Goal: Transaction & Acquisition: Purchase product/service

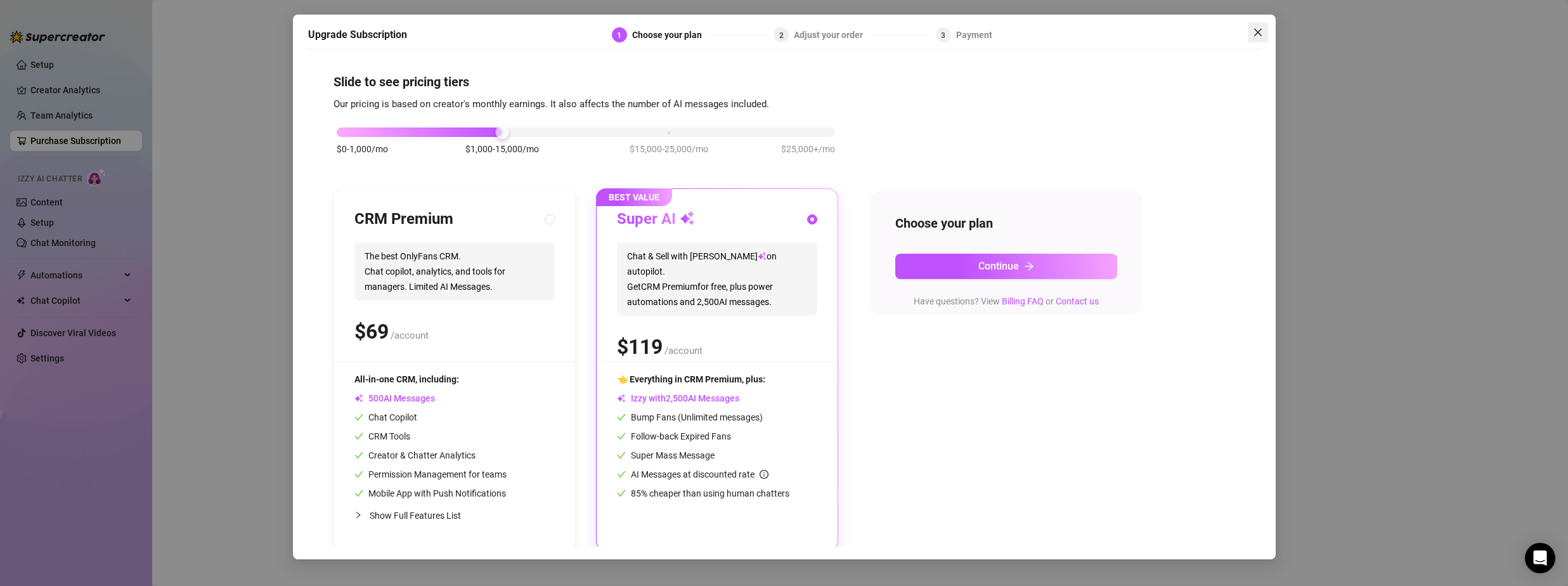
click at [1265, 33] on span "Close" at bounding box center [1257, 32] width 21 height 10
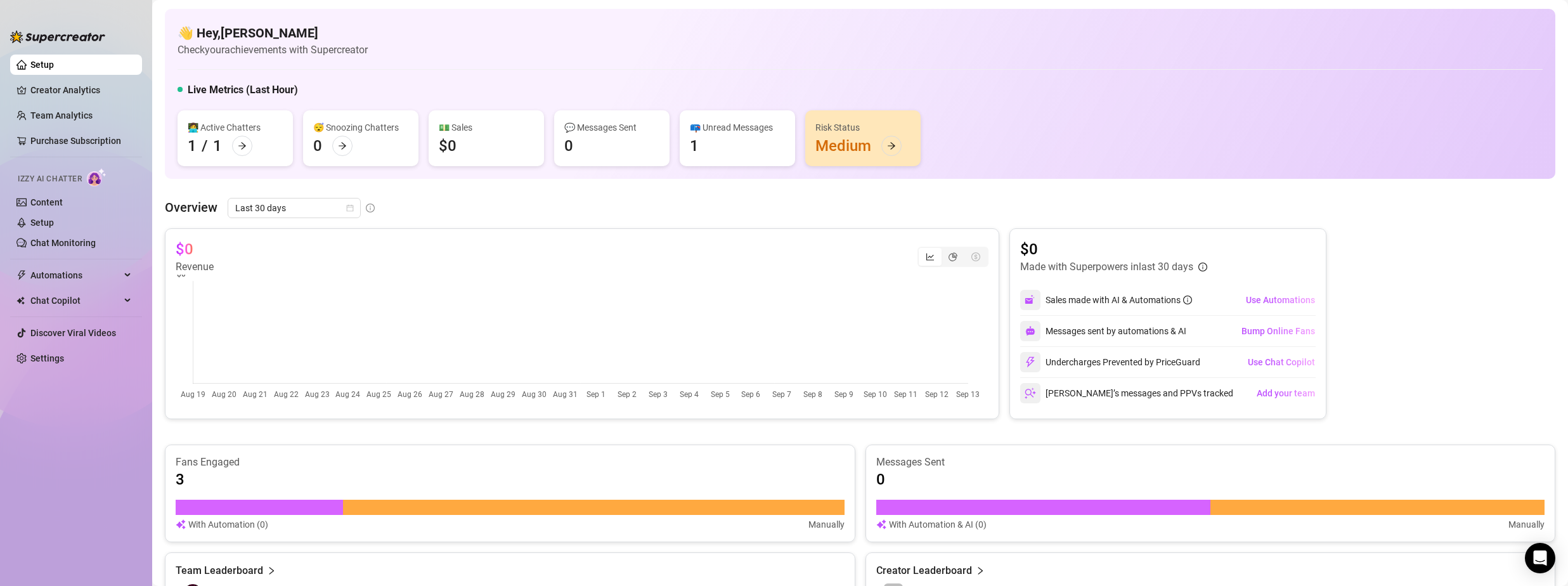
click at [1013, 120] on div "👩‍💻 Active Chatters 1 / 1 😴 Snoozing Chatters 0 💵 Sales $0 💬 Messages Sent 0 📪 …" at bounding box center [860, 138] width 1365 height 55
click at [899, 141] on div at bounding box center [891, 146] width 21 height 21
click at [49, 204] on link "Content" at bounding box center [46, 202] width 32 height 10
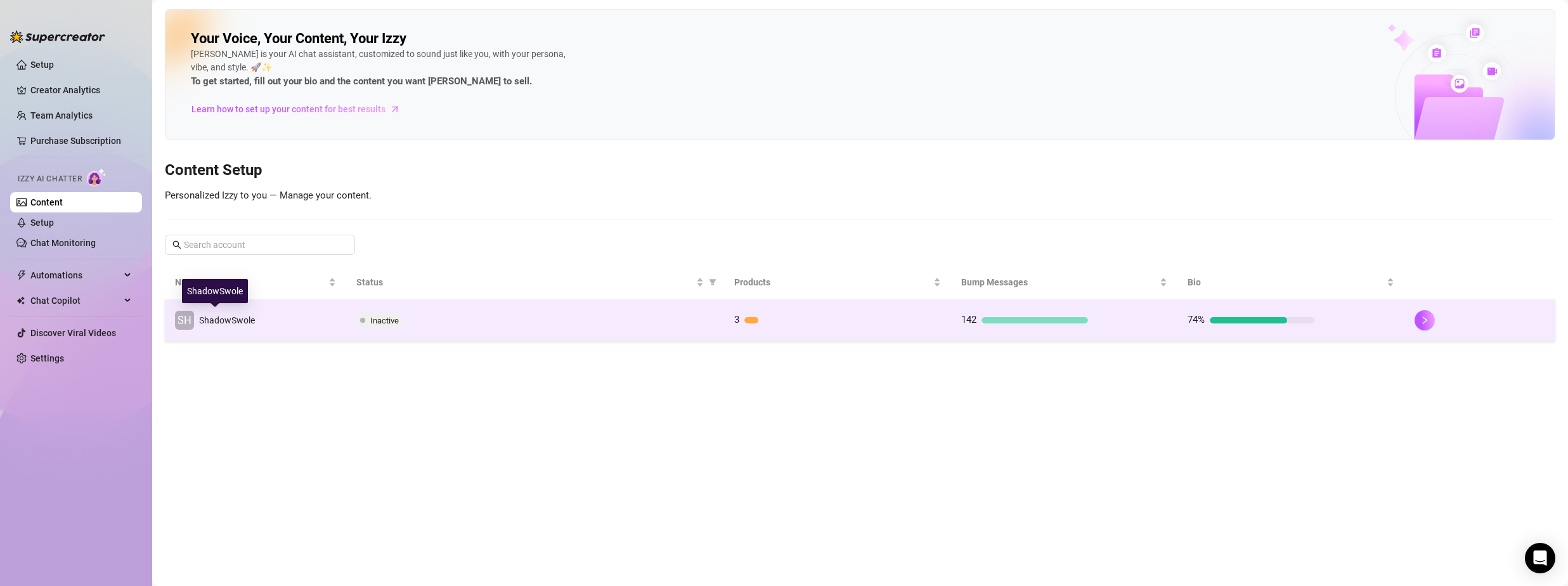
click at [251, 323] on span "ShadowSwole" at bounding box center [227, 320] width 55 height 10
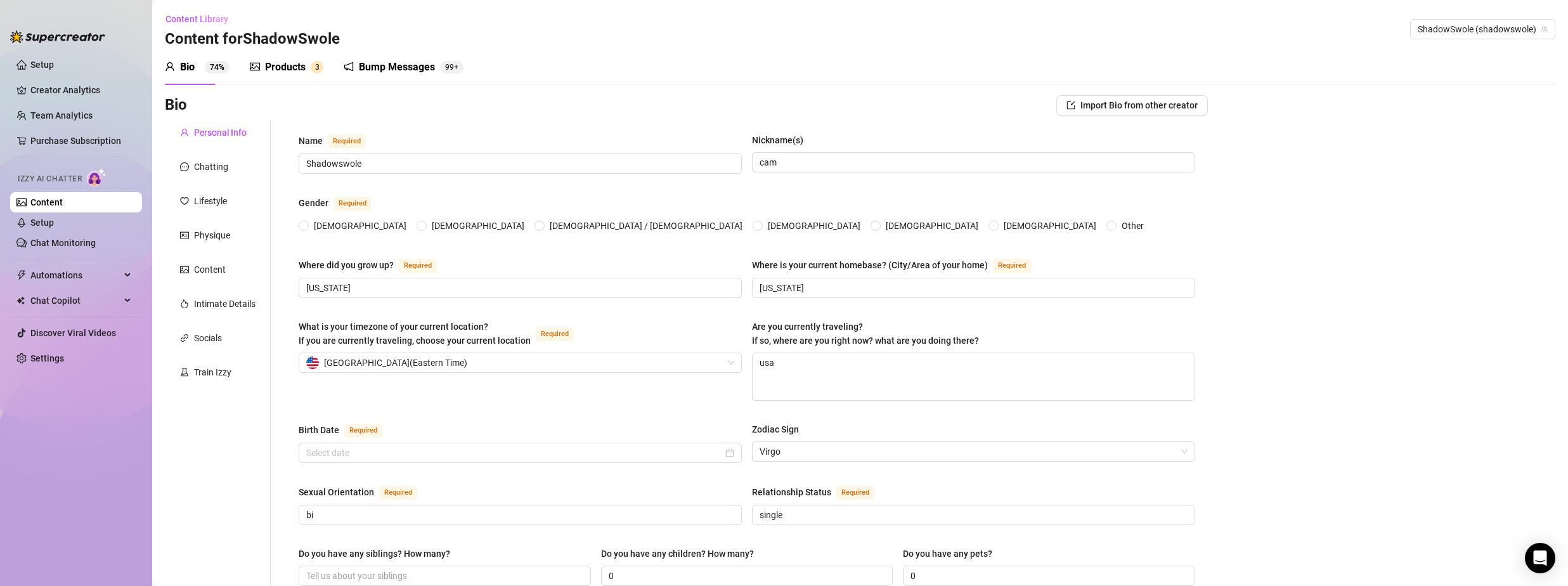
radio input "true"
type input "[DATE]"
click at [288, 64] on div "Products" at bounding box center [285, 67] width 40 height 15
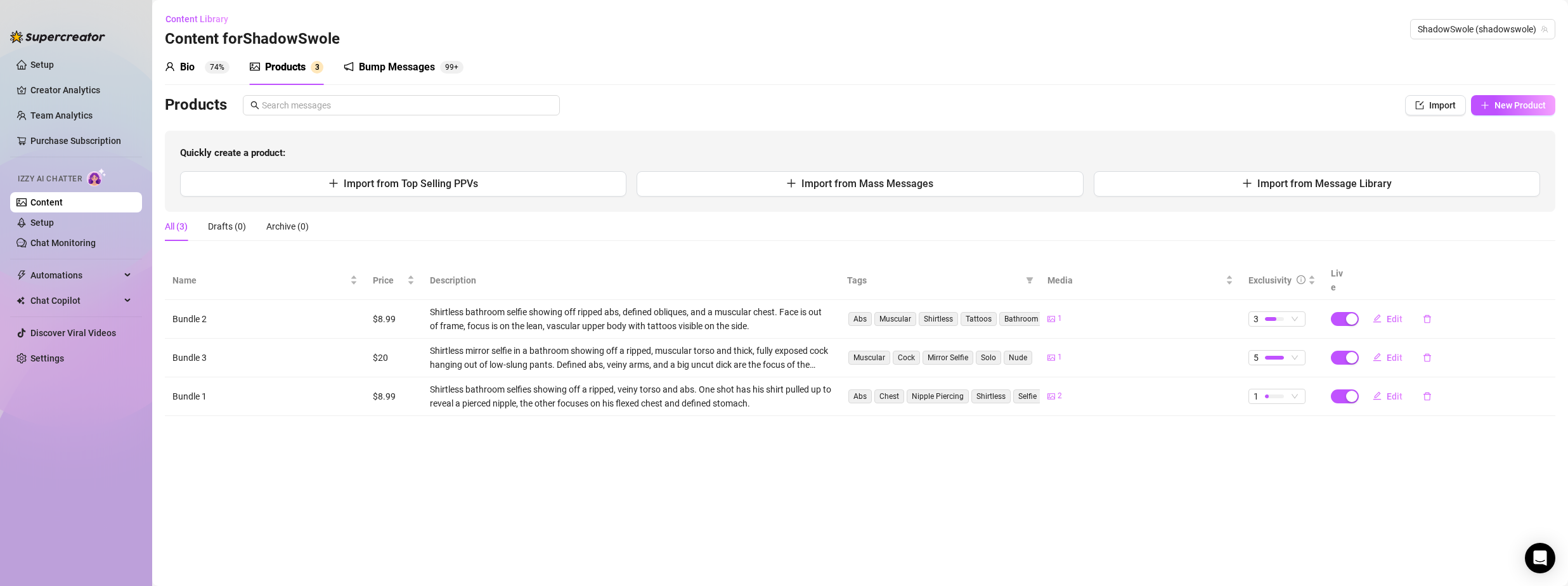
click at [36, 207] on link "Content" at bounding box center [46, 202] width 32 height 10
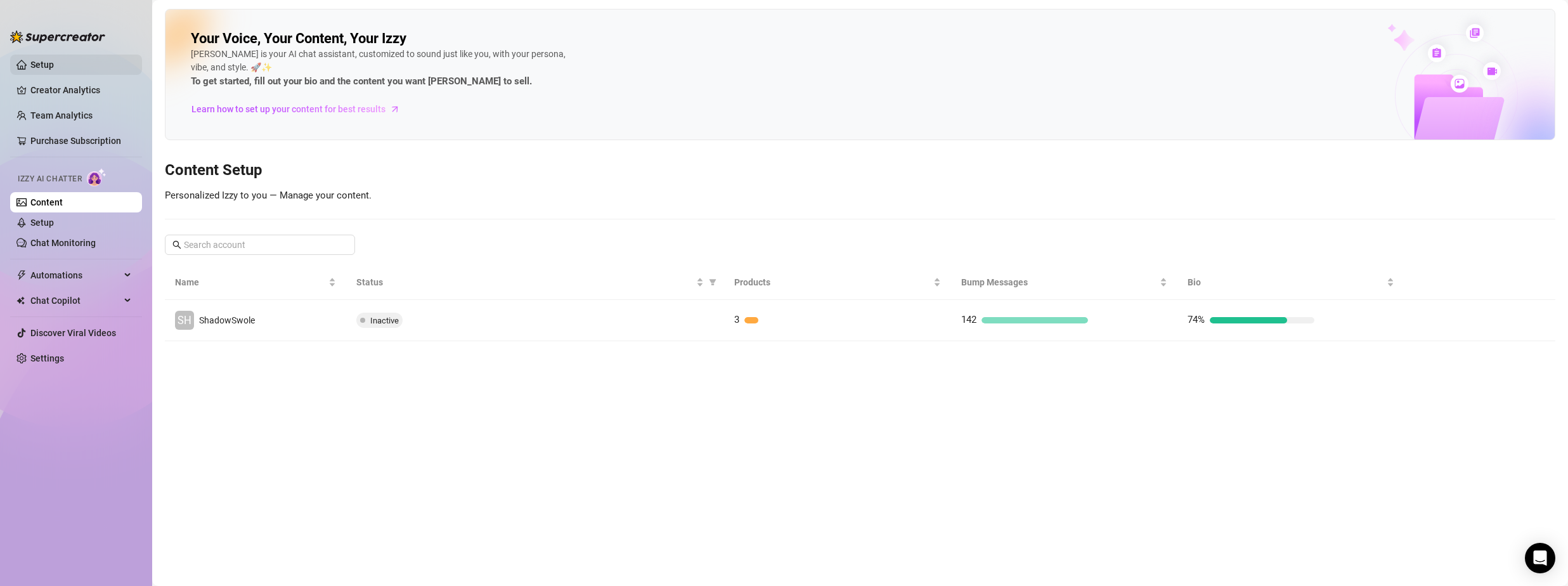
click at [53, 62] on link "Setup" at bounding box center [42, 64] width 23 height 10
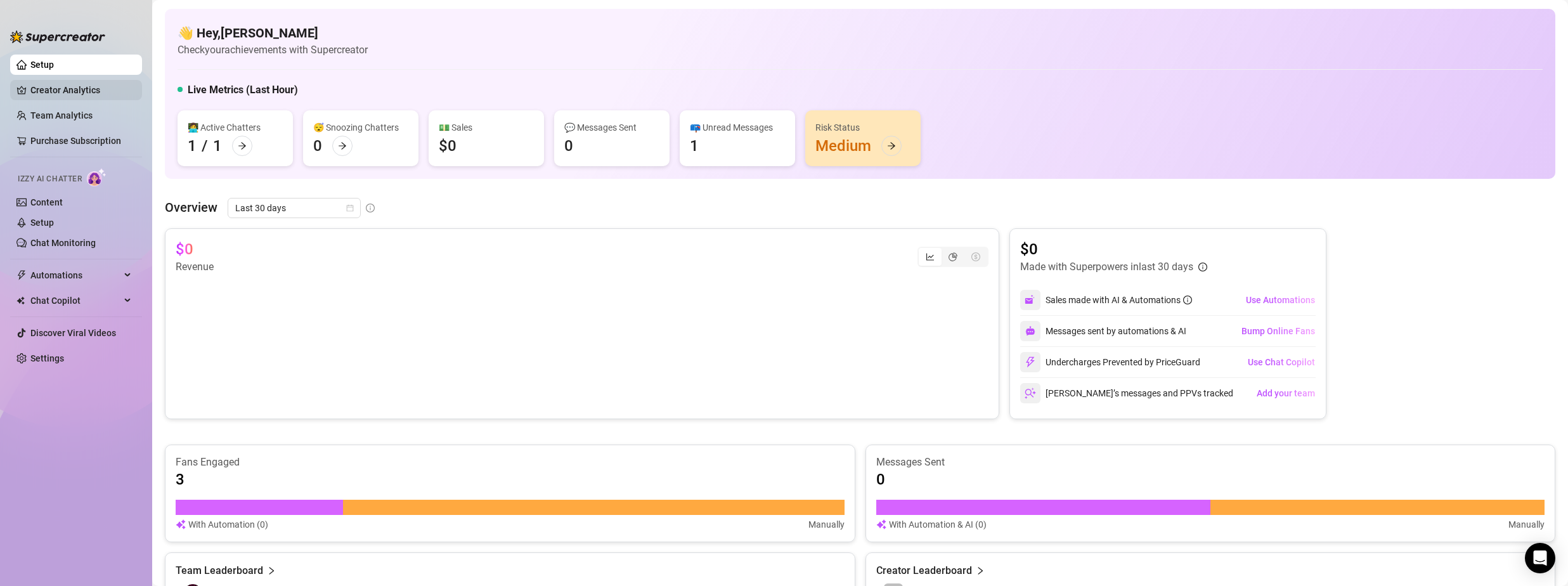
click at [59, 93] on link "Creator Analytics" at bounding box center [81, 89] width 102 height 21
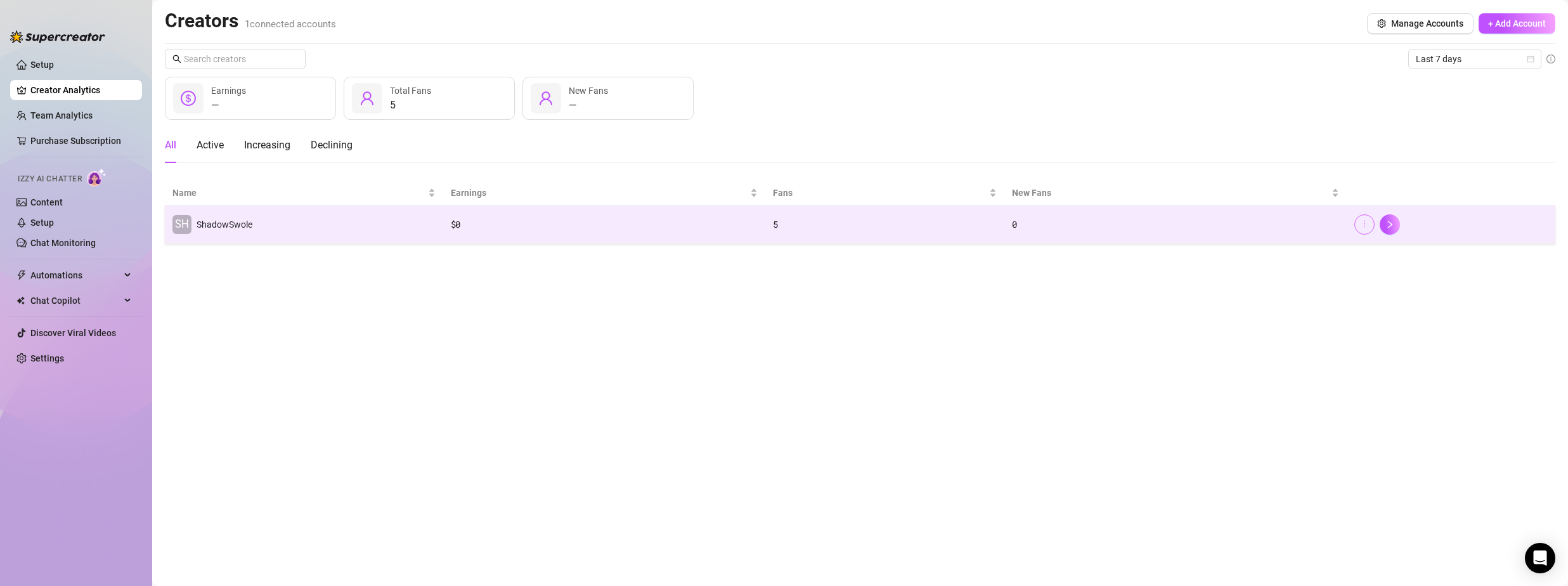
click at [1364, 225] on icon "more" at bounding box center [1364, 224] width 9 height 9
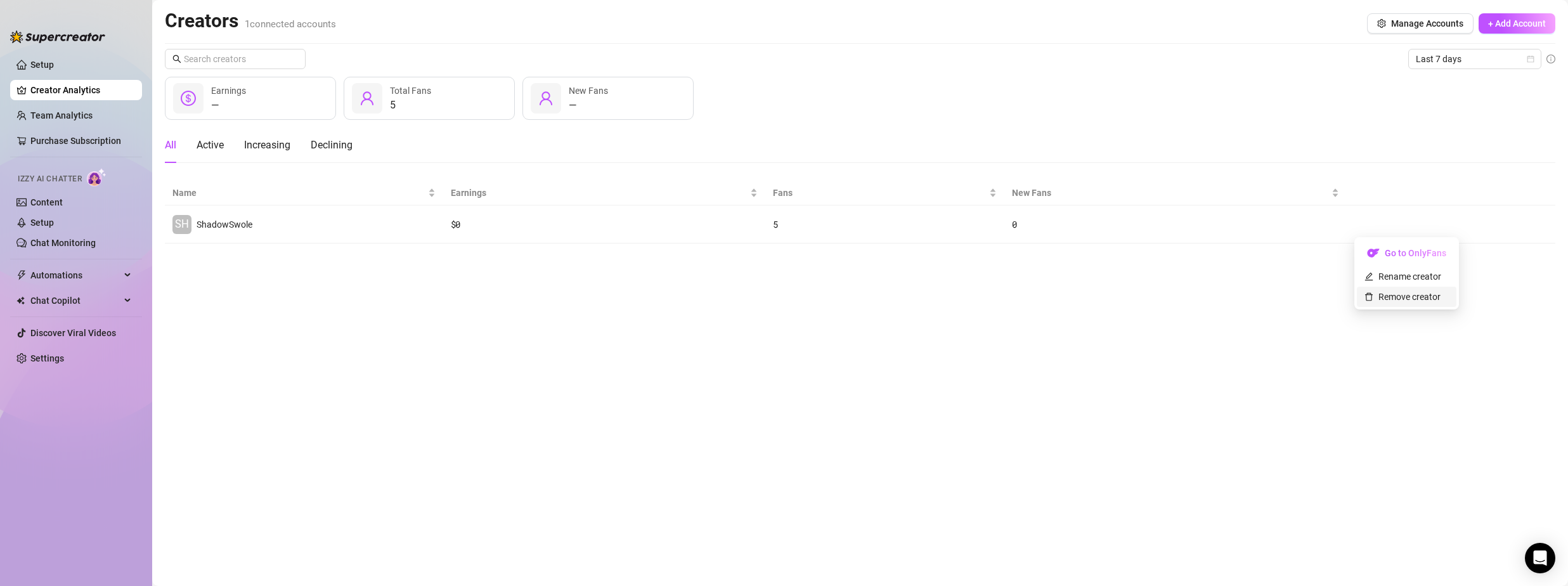
click at [1404, 302] on link "Remove creator" at bounding box center [1402, 297] width 76 height 10
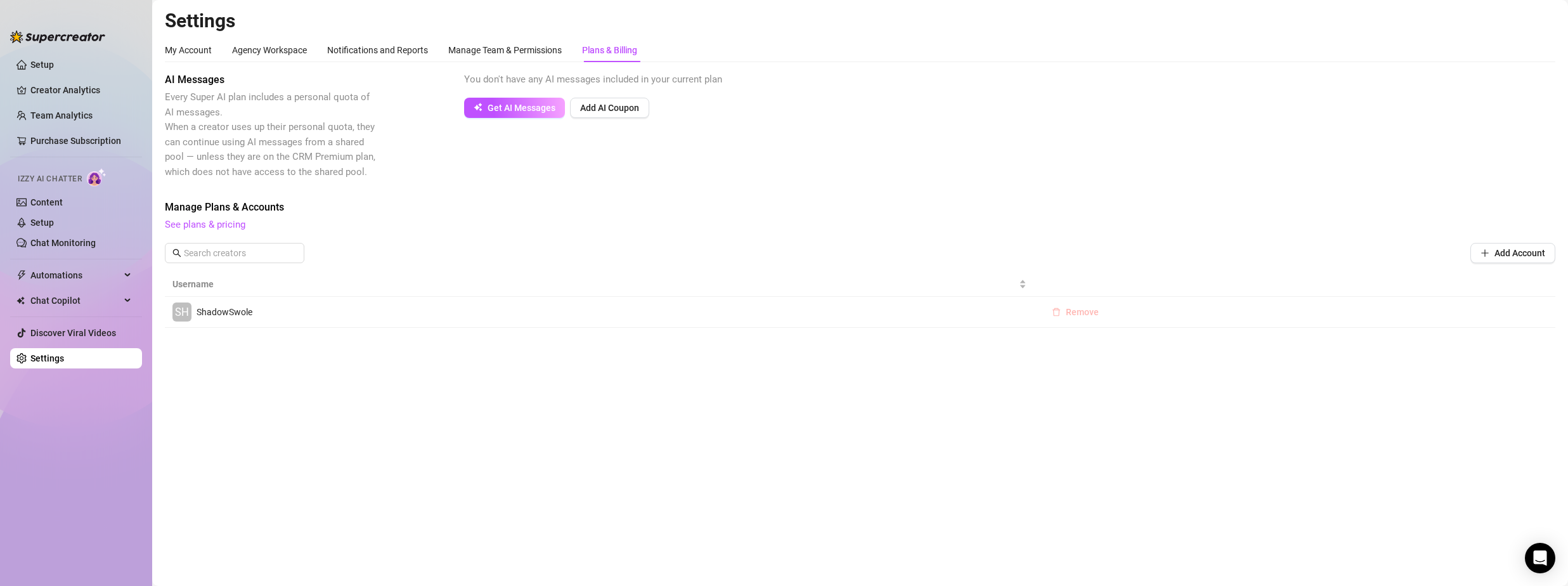
click at [1083, 312] on span "Remove" at bounding box center [1082, 312] width 33 height 10
click at [1158, 279] on span "OK" at bounding box center [1159, 279] width 12 height 10
click at [219, 255] on input "text" at bounding box center [235, 253] width 103 height 14
type input "shadowswole"
click at [524, 169] on div "AI Messages Every Super AI plan includes a personal quota of AI messages. When …" at bounding box center [860, 126] width 1390 height 107
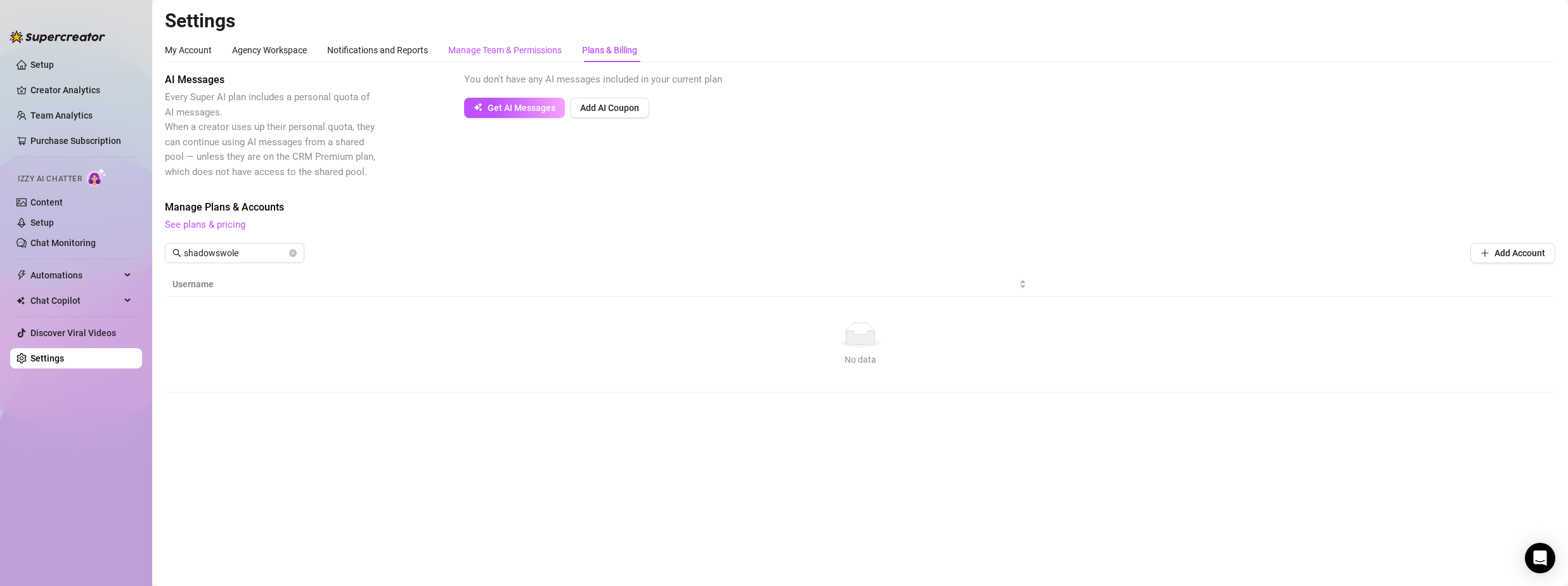
click at [501, 45] on div "Manage Team & Permissions" at bounding box center [505, 50] width 113 height 14
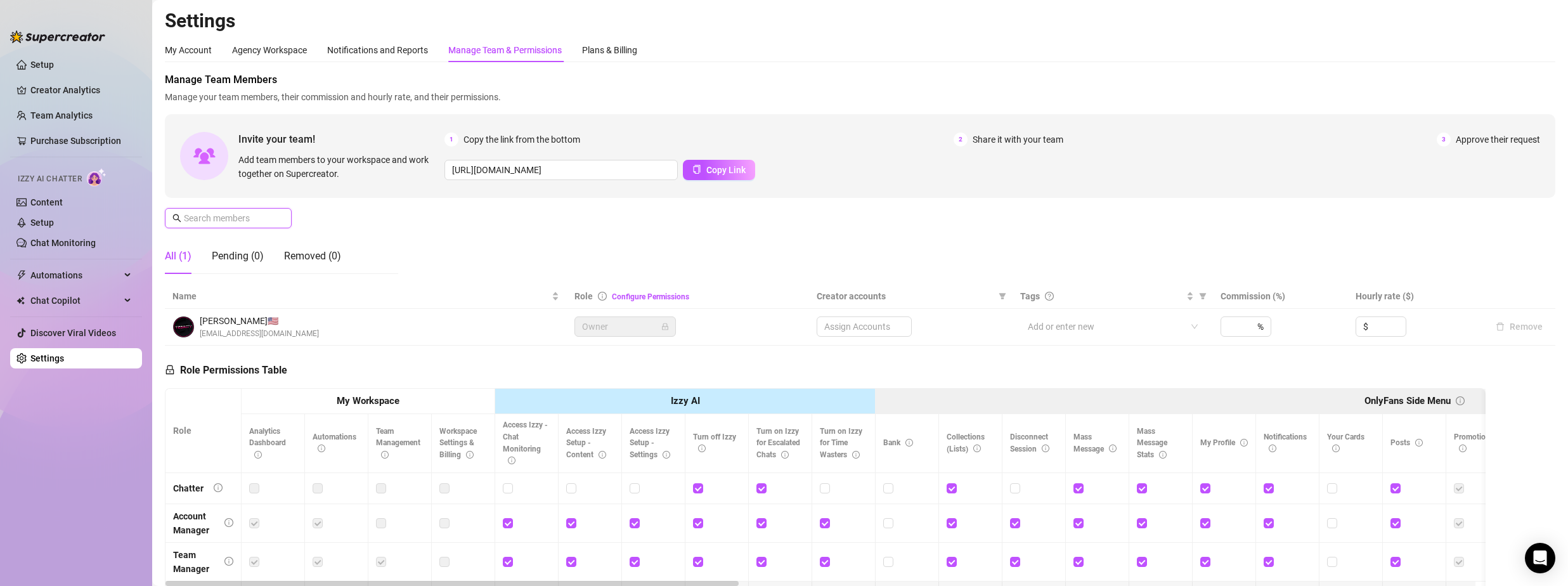
click at [229, 219] on input "text" at bounding box center [229, 218] width 90 height 14
click at [34, 364] on link "Settings" at bounding box center [47, 357] width 34 height 10
click at [35, 362] on link "Settings" at bounding box center [47, 357] width 34 height 10
click at [176, 52] on div "My Account" at bounding box center [188, 50] width 47 height 14
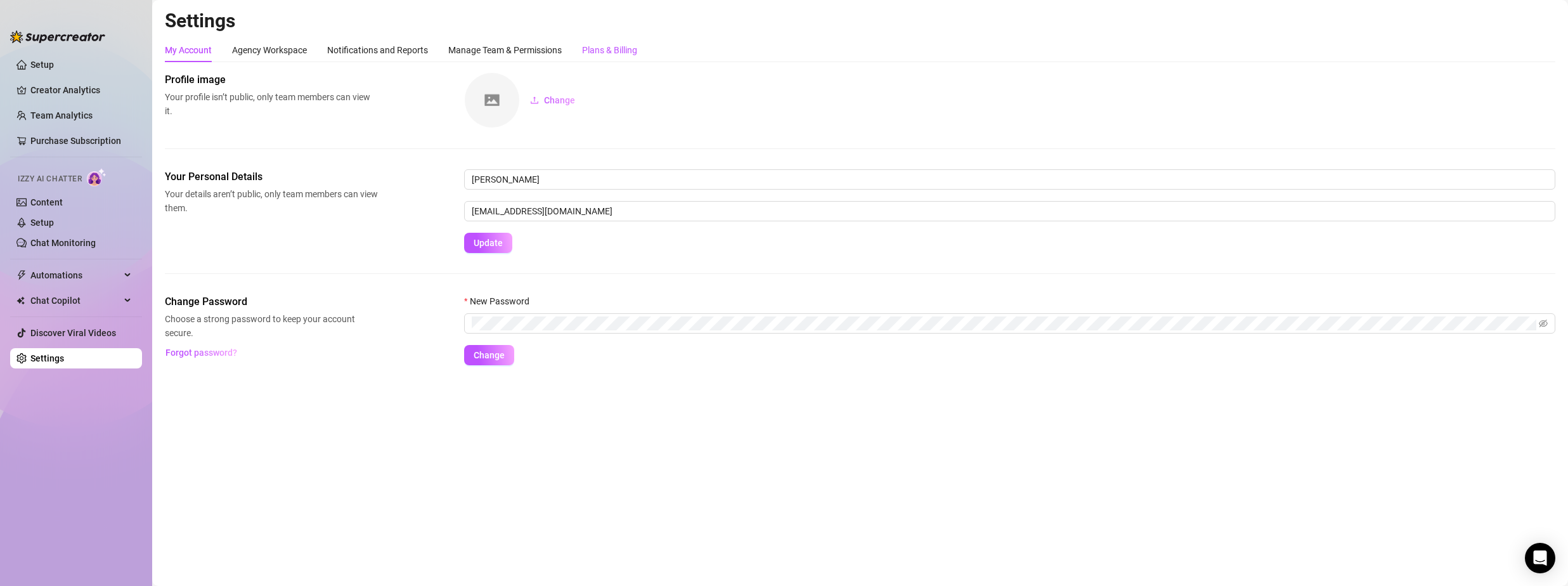
click at [604, 45] on div "Plans & Billing" at bounding box center [610, 50] width 55 height 14
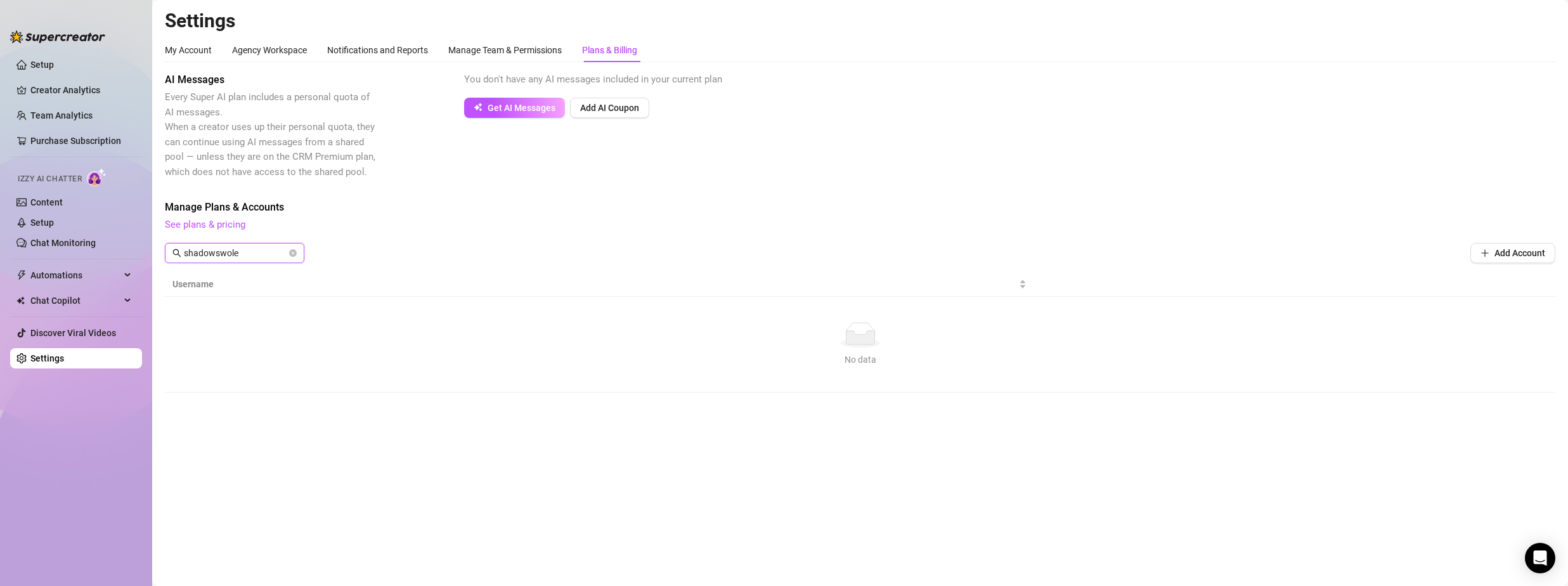
drag, startPoint x: 257, startPoint y: 255, endPoint x: 165, endPoint y: 255, distance: 92.0
click at [166, 255] on span "shadowswole" at bounding box center [235, 253] width 139 height 21
click at [426, 196] on div "AI Messages Every Super AI plan includes a personal quota of AI messages. When …" at bounding box center [860, 232] width 1390 height 321
click at [238, 224] on link "See plans & pricing" at bounding box center [205, 224] width 80 height 12
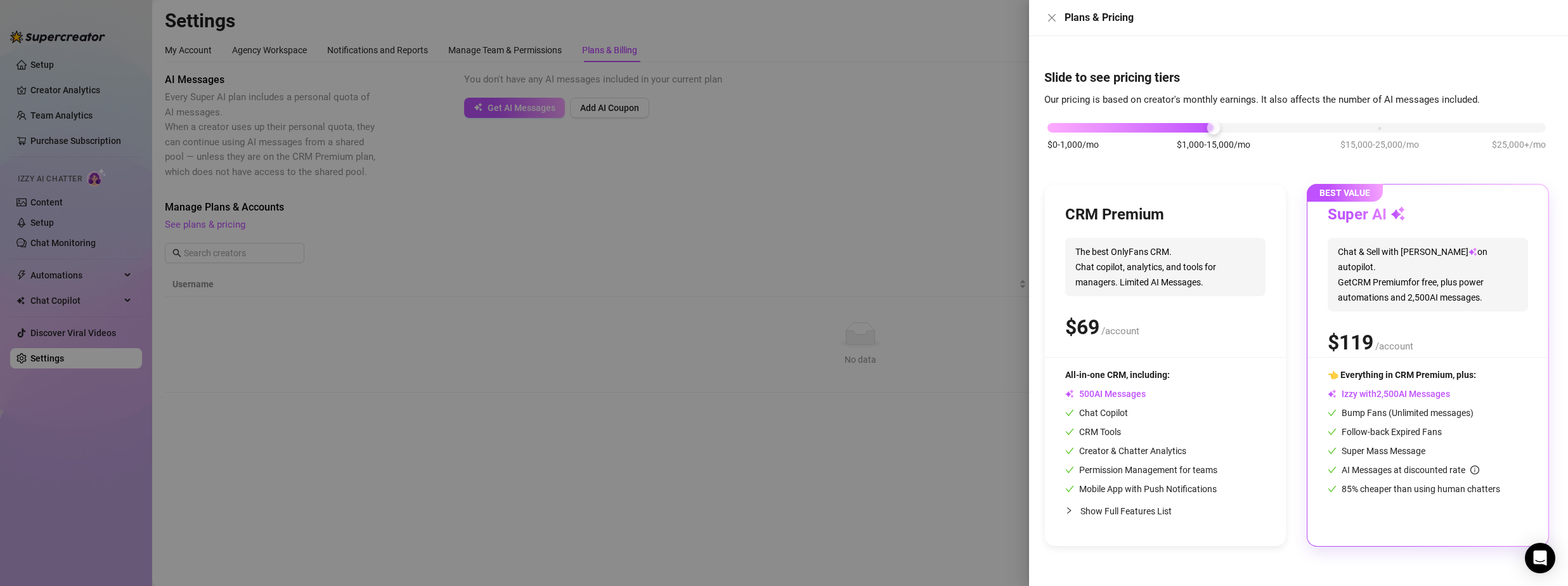
click at [1558, 12] on div "Plans & Pricing" at bounding box center [1298, 18] width 539 height 36
drag, startPoint x: 1212, startPoint y: 130, endPoint x: 1027, endPoint y: 132, distance: 185.0
click at [1027, 132] on div "Plans & Pricing Slide to see pricing tiers Our pricing is based on creator's mo…" at bounding box center [784, 293] width 1568 height 586
click at [1114, 257] on span "The best OnlyFans CRM. Chat copilot, analytics, and tools for managers. Limited…" at bounding box center [1165, 266] width 200 height 58
click at [1055, 16] on icon "close" at bounding box center [1051, 17] width 10 height 10
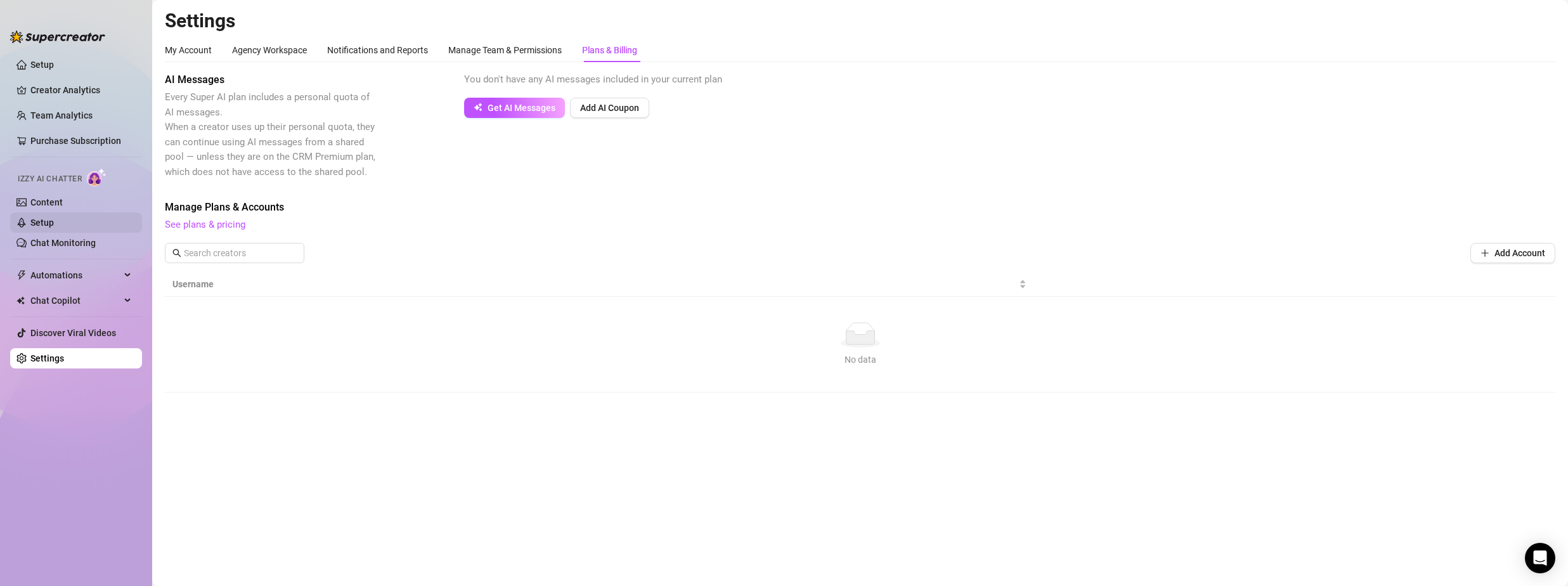
click at [54, 226] on link "Setup" at bounding box center [42, 222] width 23 height 10
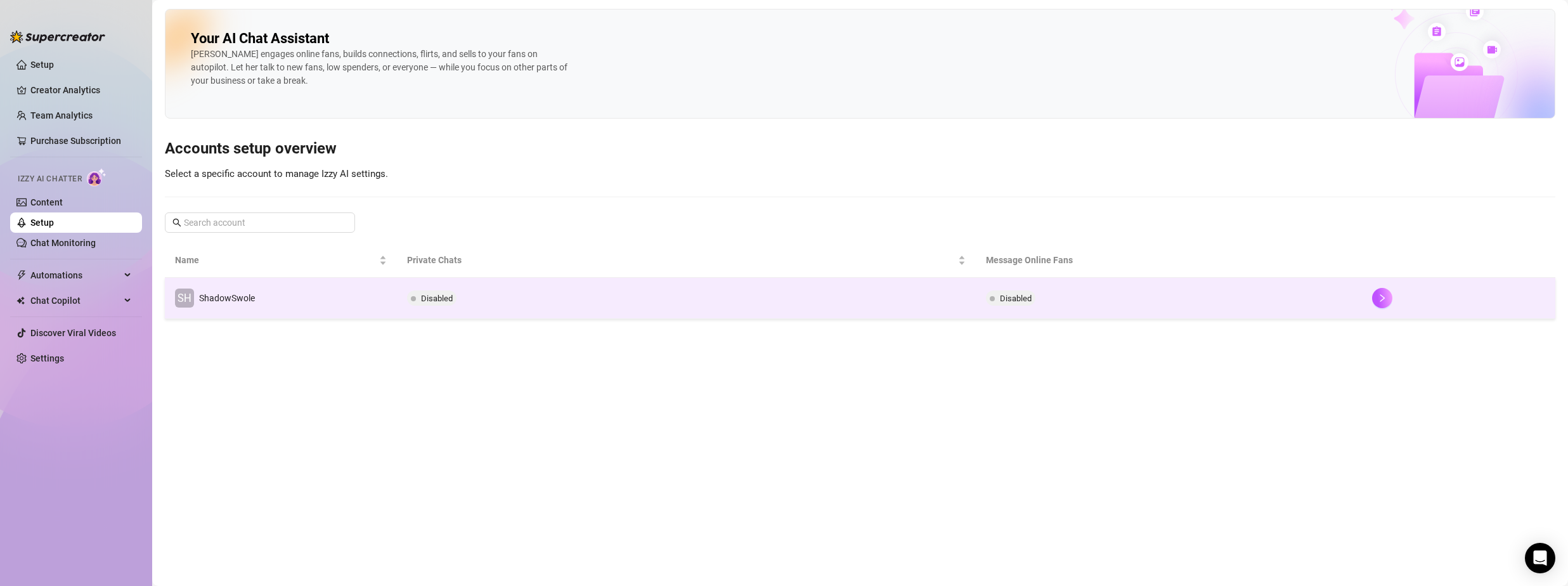
click at [264, 294] on td "SH ShadowSwole" at bounding box center [281, 298] width 232 height 41
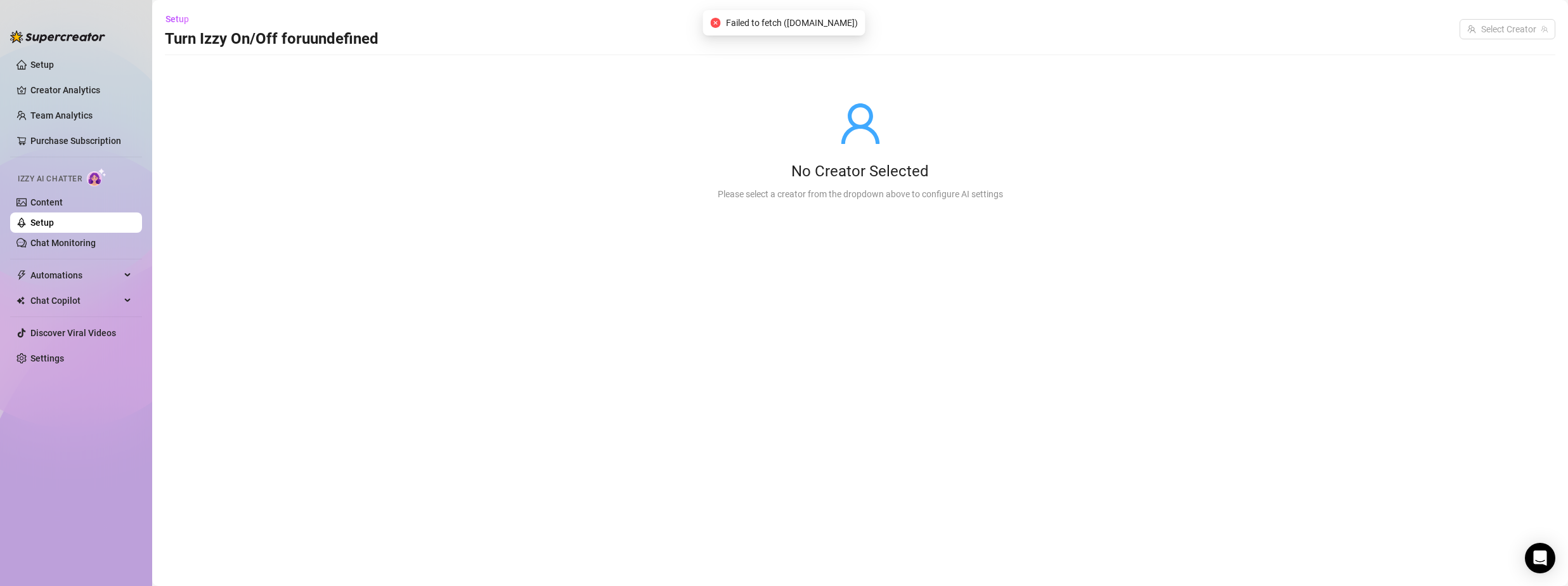
click at [54, 222] on link "Setup" at bounding box center [42, 222] width 23 height 10
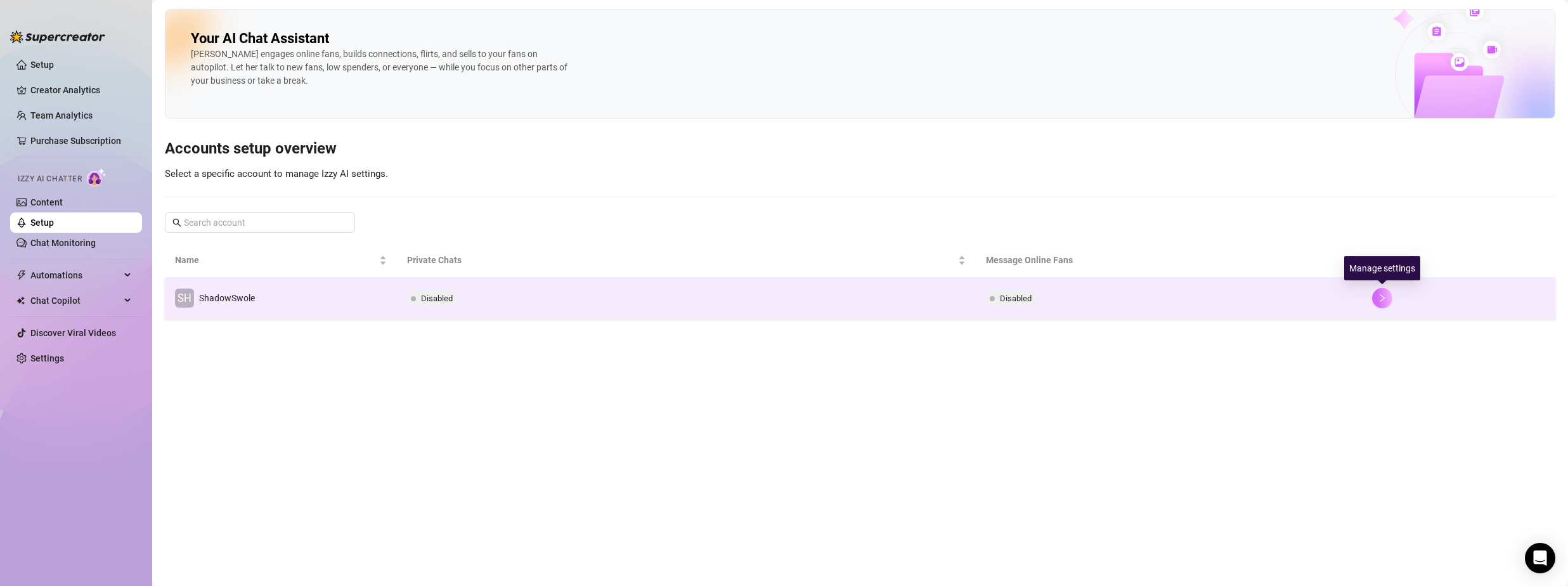
click at [1380, 298] on icon "right" at bounding box center [1382, 298] width 9 height 9
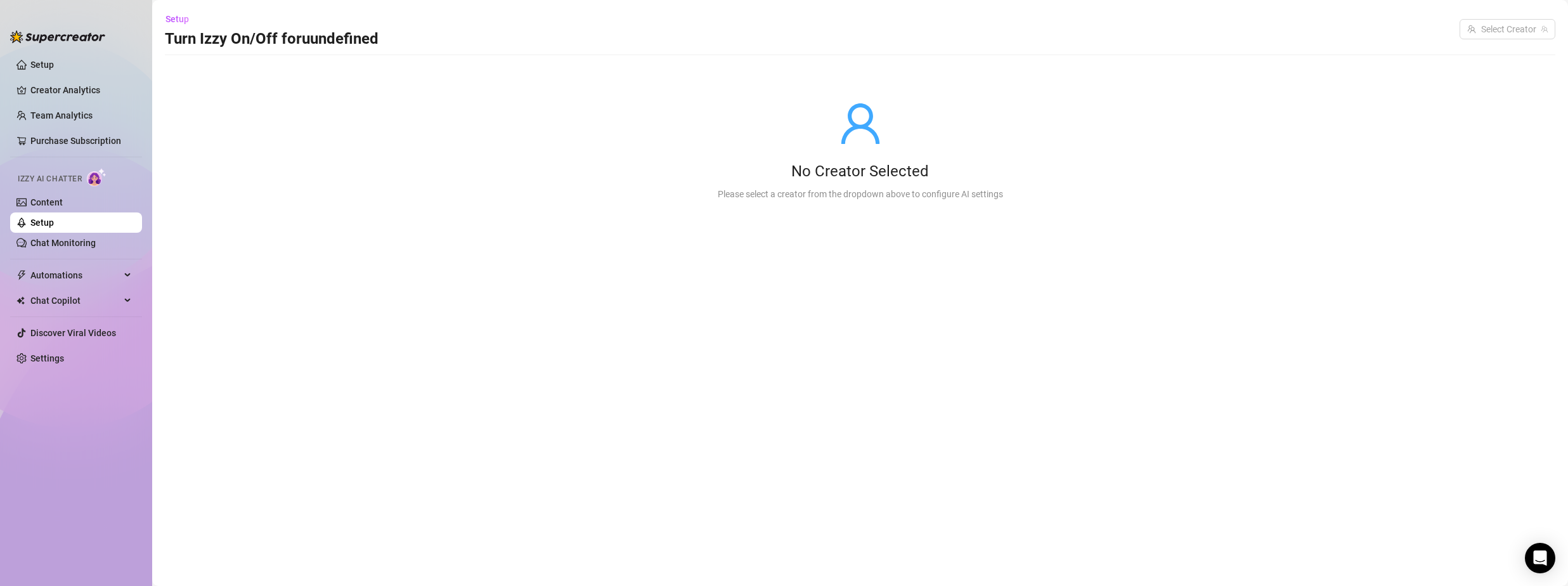
click at [46, 222] on link "Setup" at bounding box center [42, 222] width 23 height 10
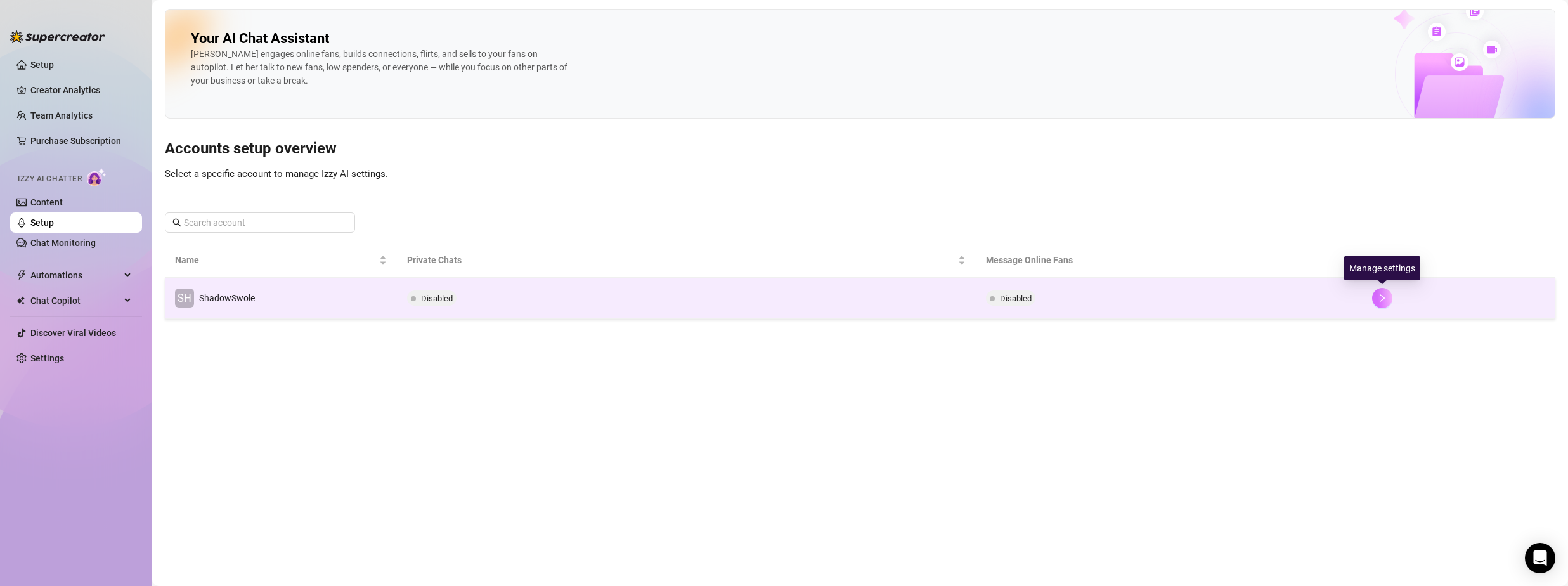
click at [1380, 303] on button "button" at bounding box center [1382, 297] width 21 height 21
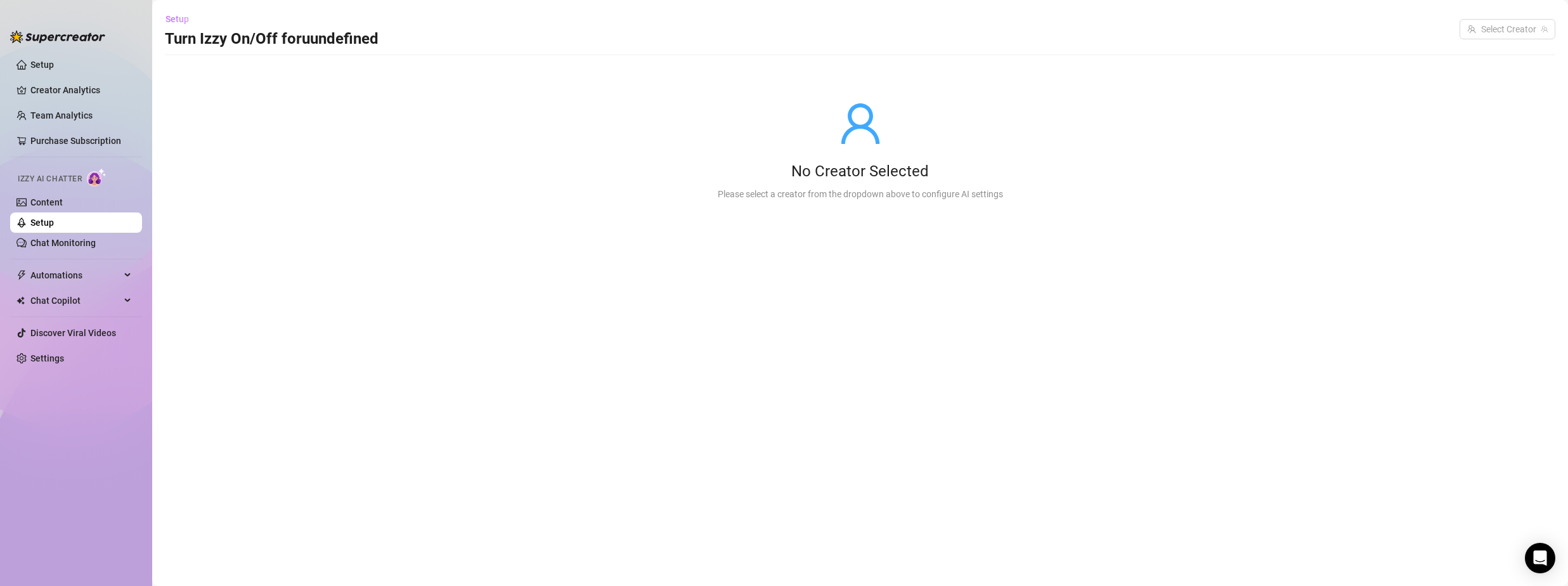
click at [179, 16] on span "Setup" at bounding box center [177, 19] width 23 height 10
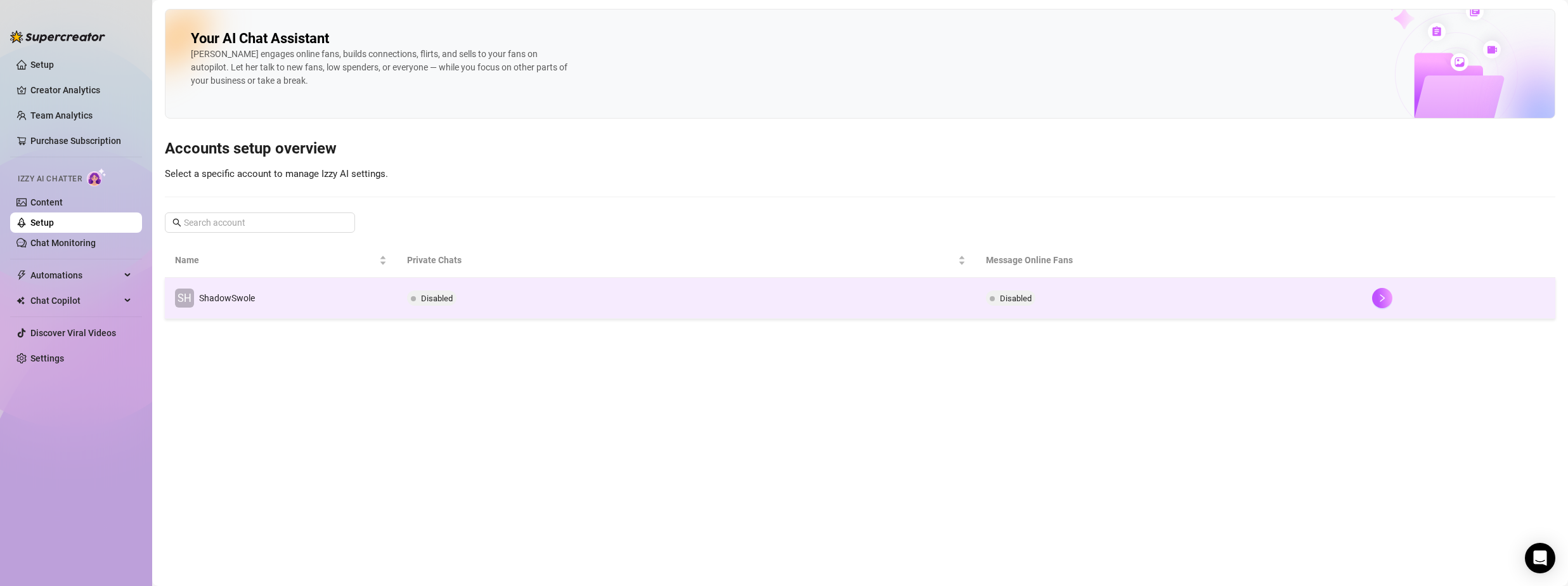
click at [457, 292] on div "Disabled" at bounding box center [434, 297] width 54 height 15
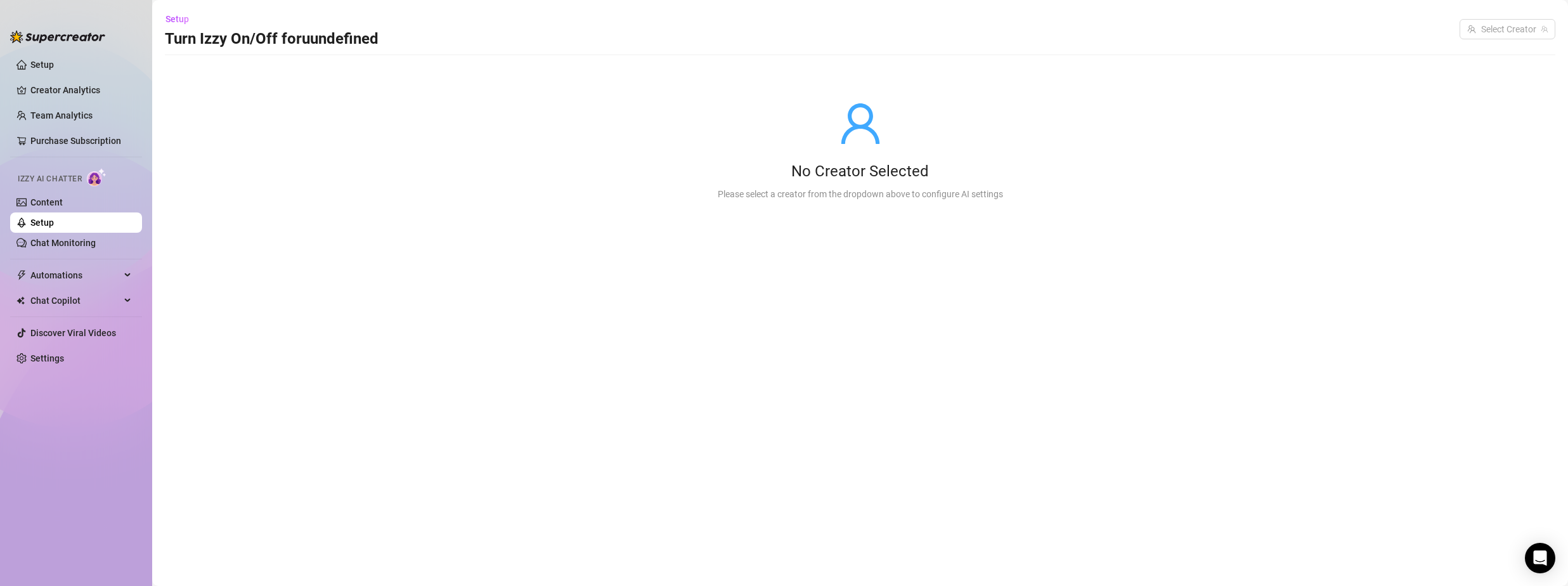
click at [435, 167] on div "No Creator Selected Please select a creator from the dropdown above to configur…" at bounding box center [860, 151] width 1390 height 161
click at [54, 222] on link "Setup" at bounding box center [42, 222] width 23 height 10
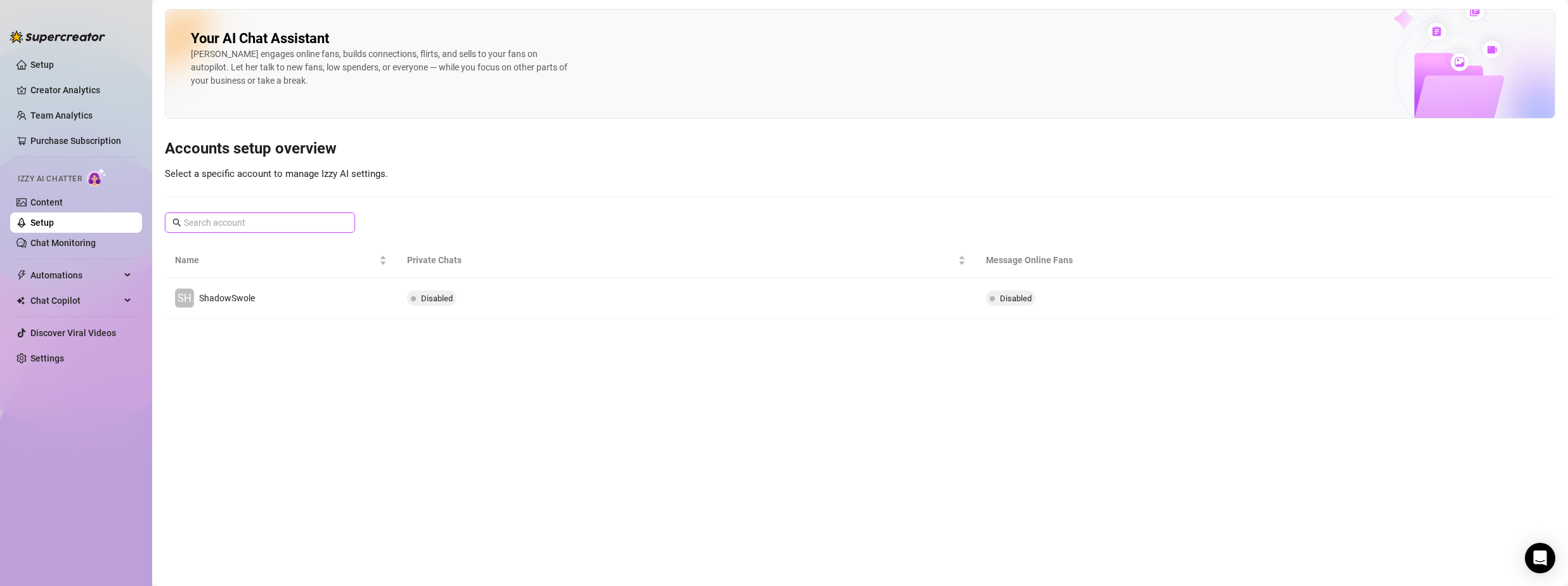
click at [234, 220] on input "text" at bounding box center [261, 222] width 154 height 14
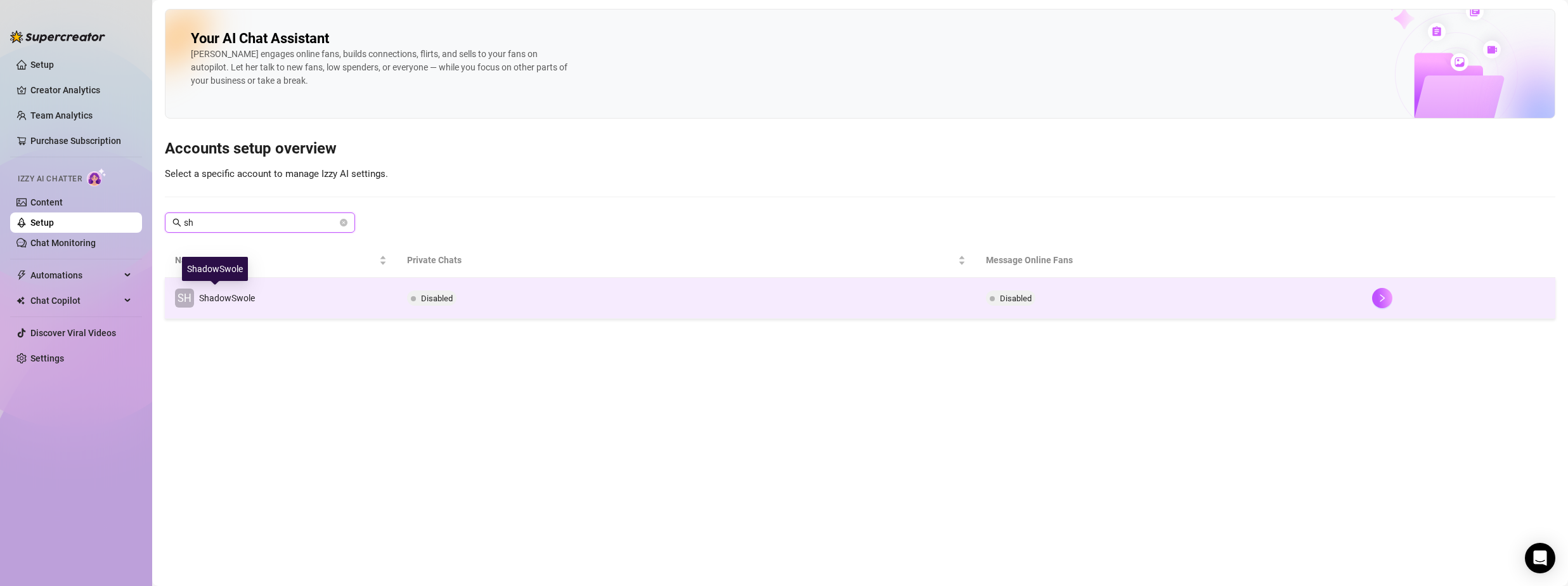
type input "sh"
click at [232, 291] on div "ShadowSwole" at bounding box center [227, 298] width 55 height 14
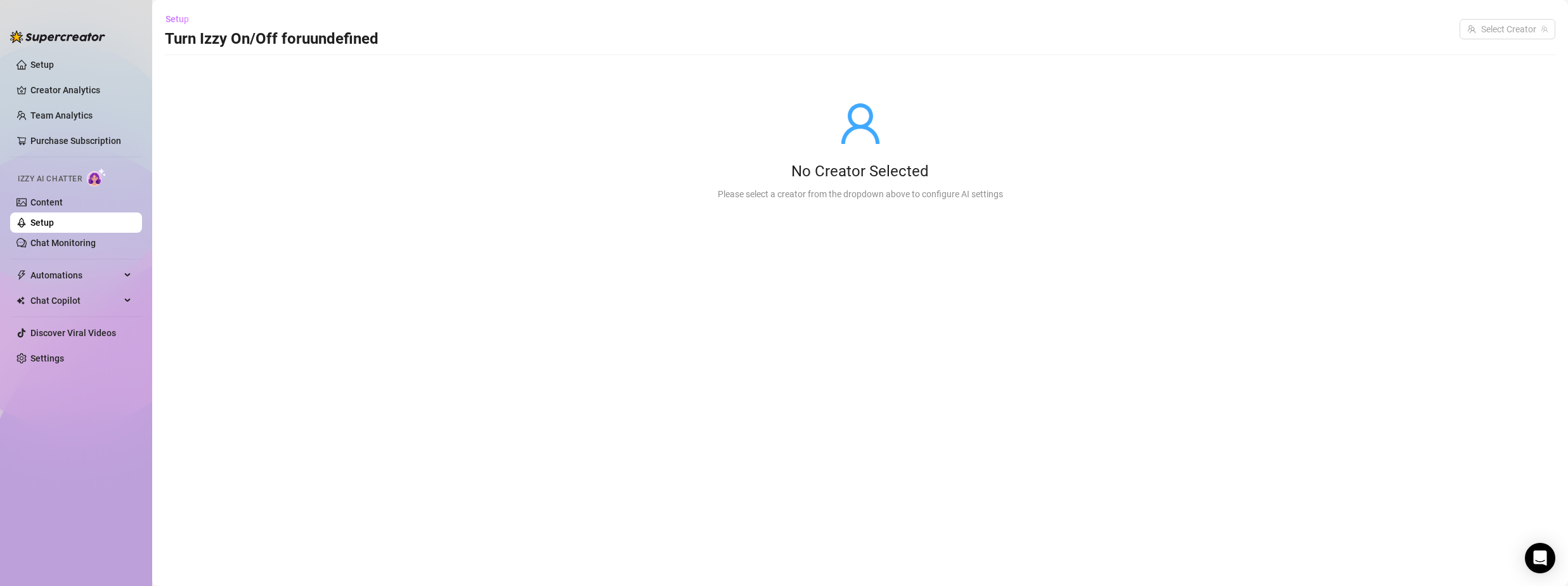
click at [179, 21] on span "Setup" at bounding box center [177, 19] width 23 height 10
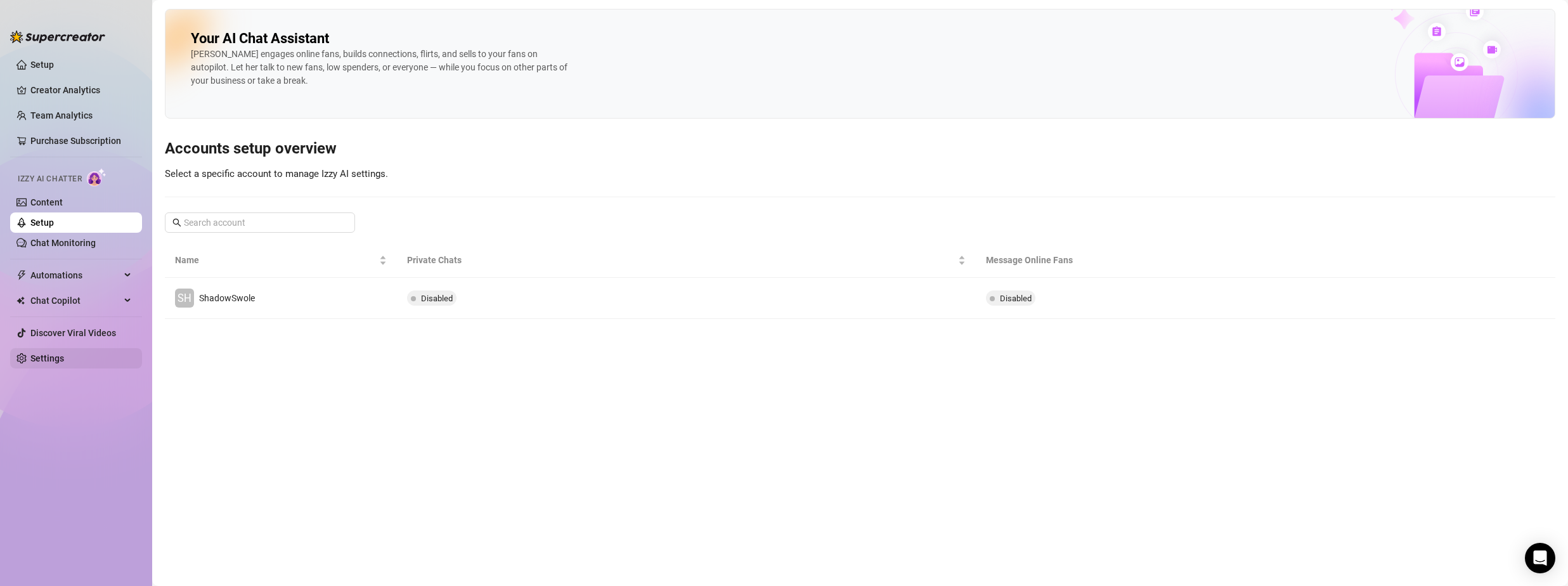
click at [42, 364] on link "Settings" at bounding box center [47, 357] width 34 height 10
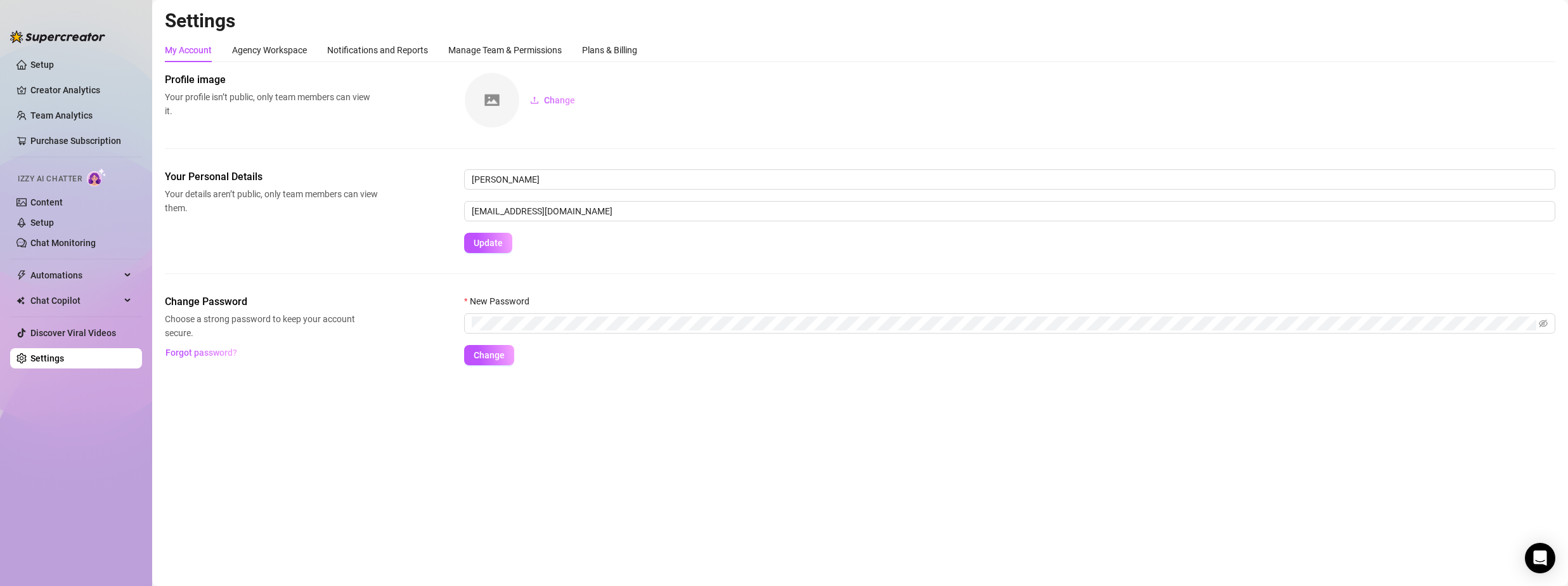
click at [63, 177] on span "Izzy AI Chatter" at bounding box center [50, 179] width 64 height 12
click at [50, 205] on link "Content" at bounding box center [46, 202] width 32 height 10
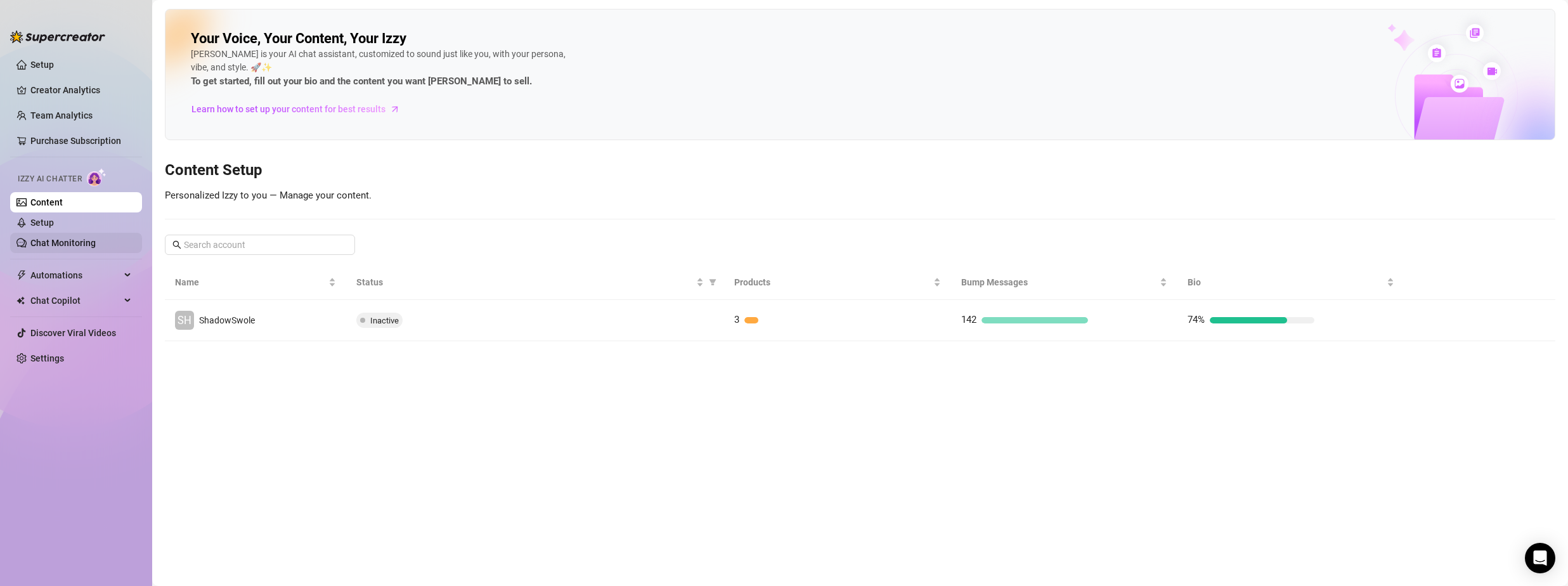
click at [48, 243] on link "Chat Monitoring" at bounding box center [63, 242] width 65 height 10
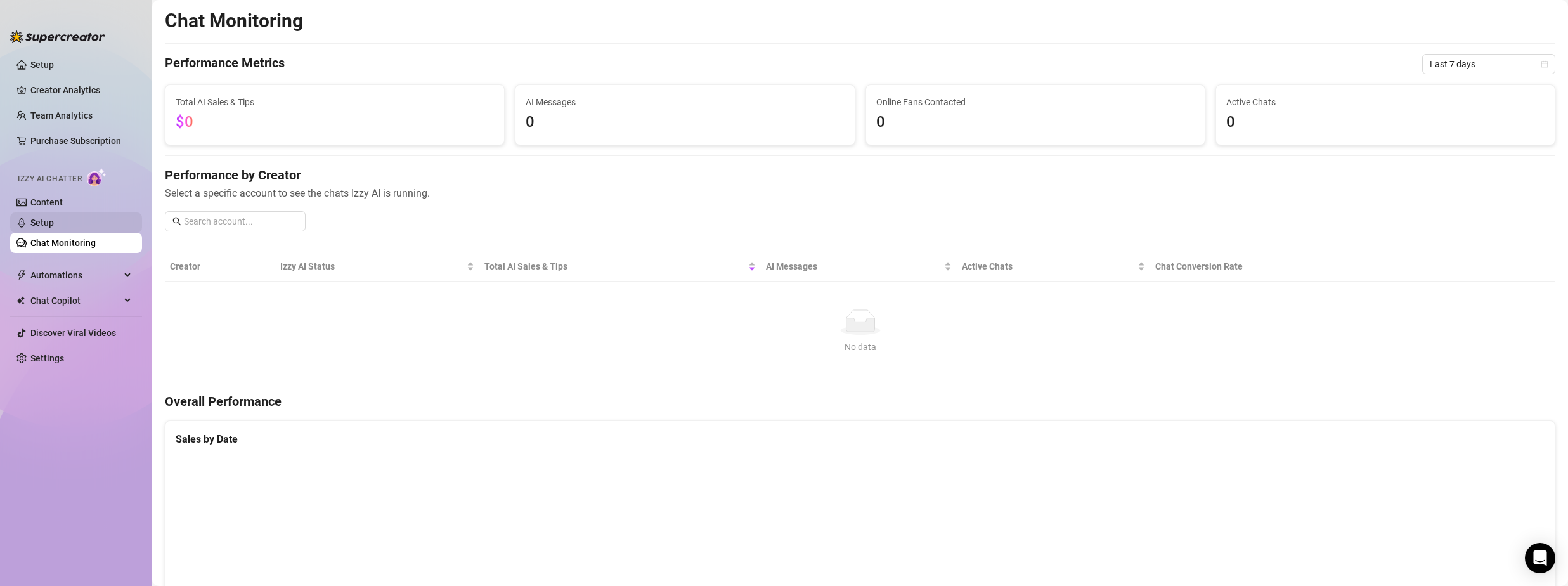
click at [43, 223] on link "Setup" at bounding box center [42, 222] width 23 height 10
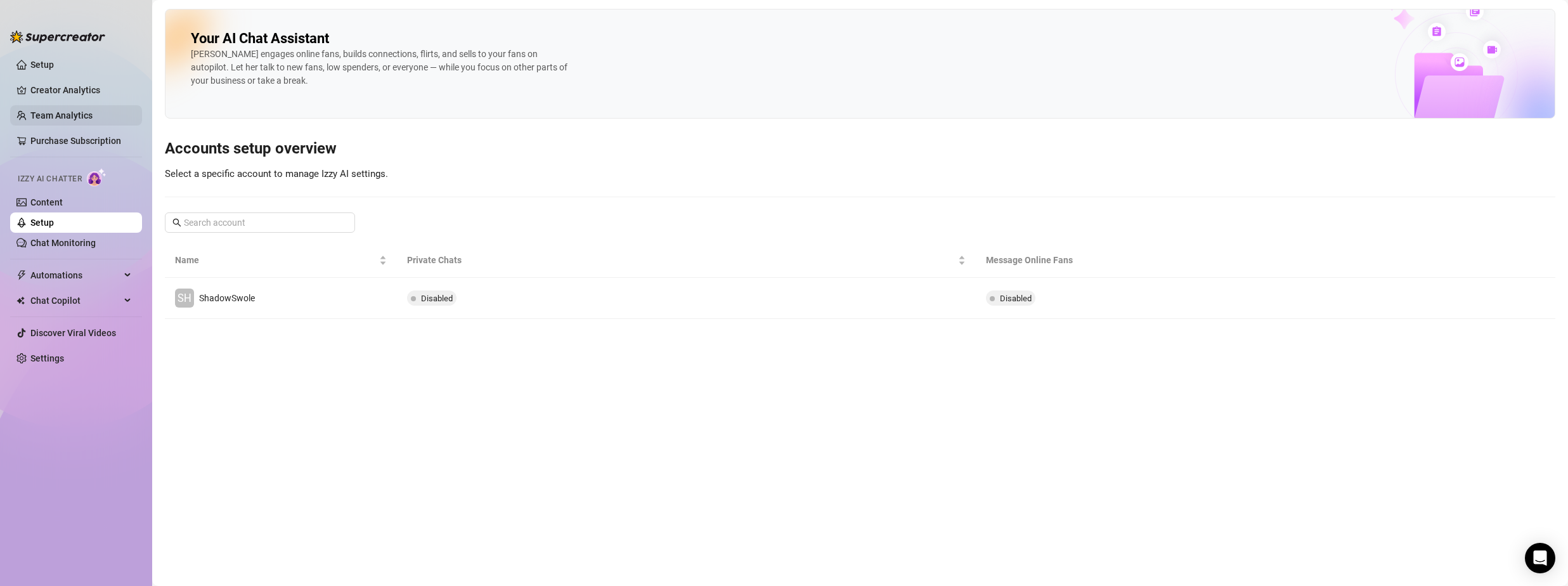
click at [32, 111] on link "Team Analytics" at bounding box center [62, 115] width 63 height 10
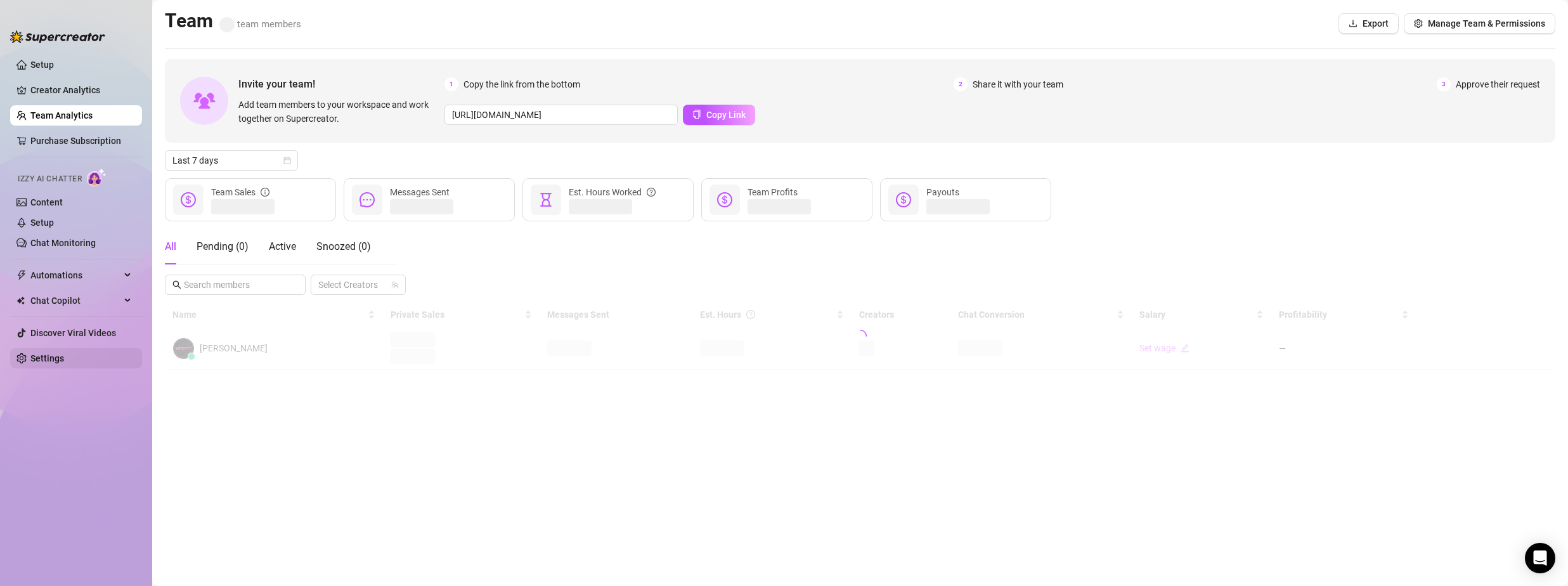
click at [43, 353] on link "Settings" at bounding box center [47, 357] width 34 height 10
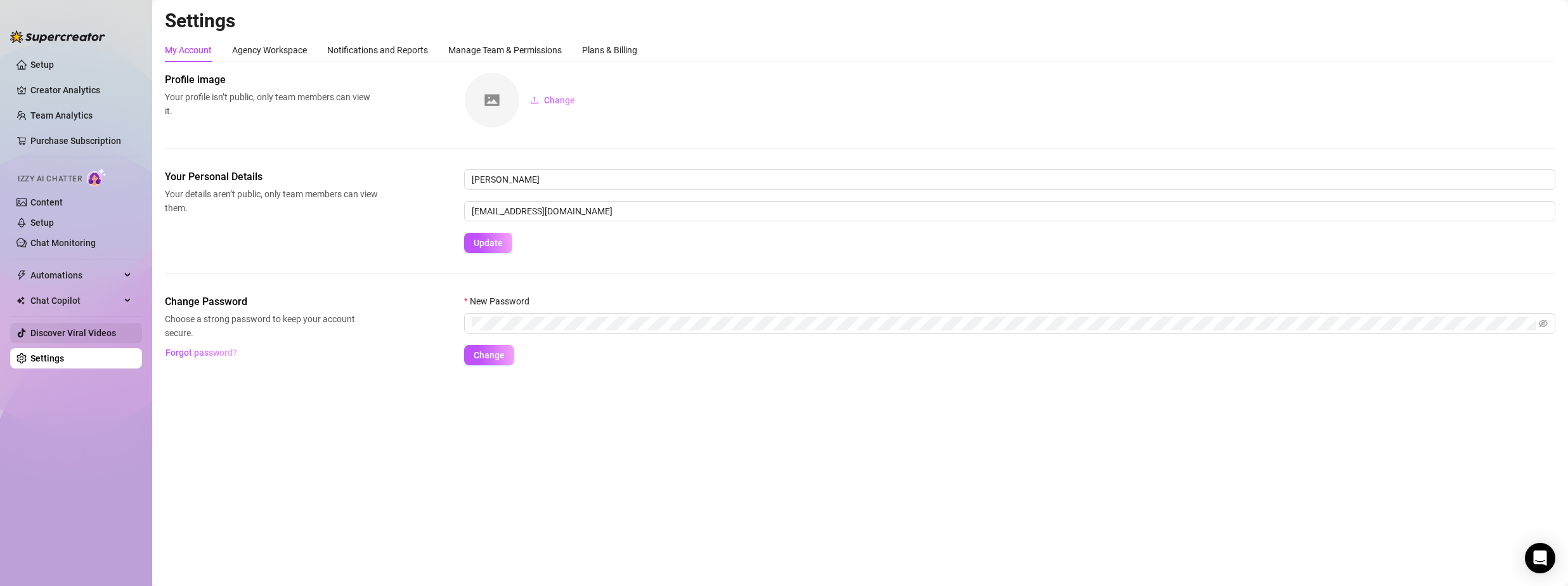
click at [71, 337] on link "Discover Viral Videos" at bounding box center [73, 332] width 86 height 10
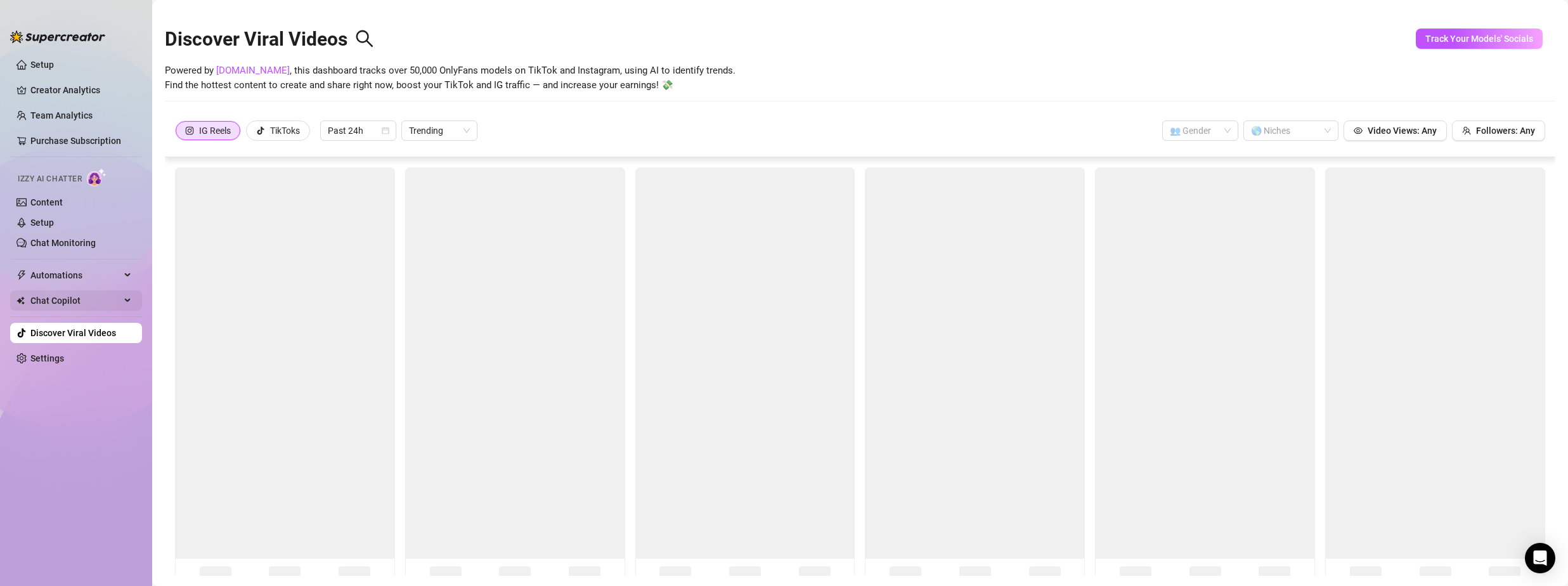
click at [73, 298] on span "Chat Copilot" at bounding box center [75, 300] width 90 height 21
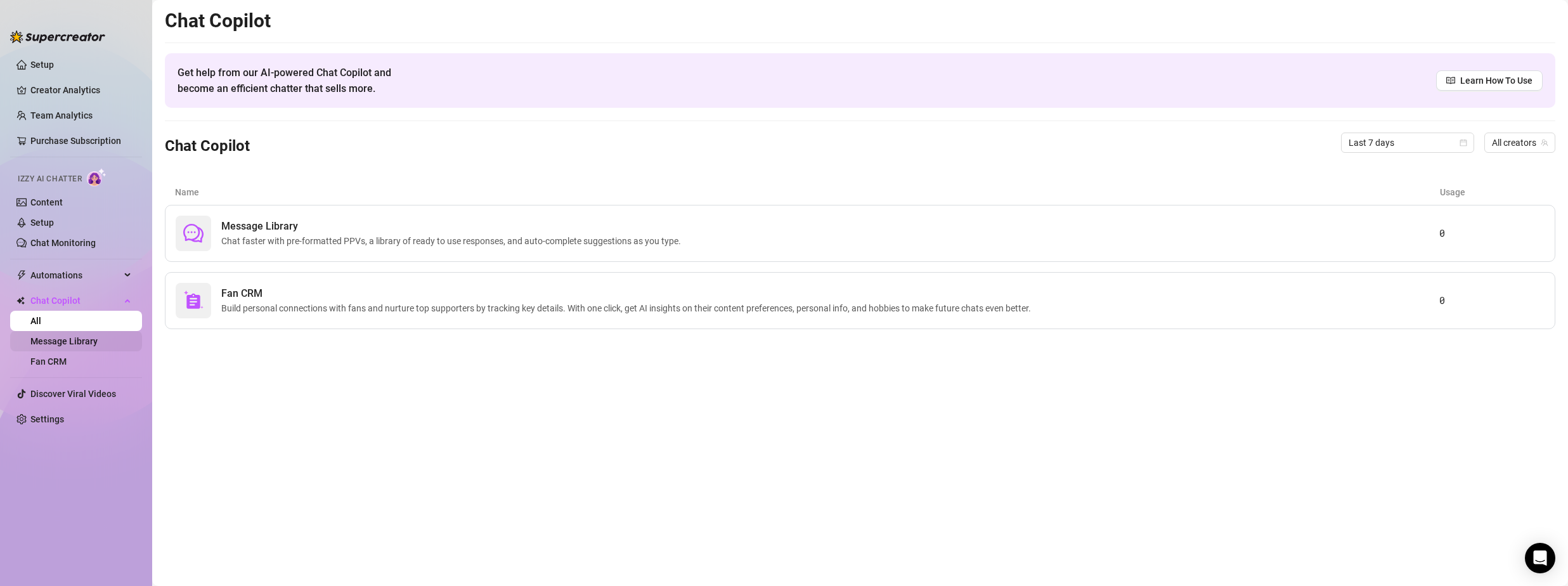
click at [63, 345] on link "Message Library" at bounding box center [63, 340] width 67 height 10
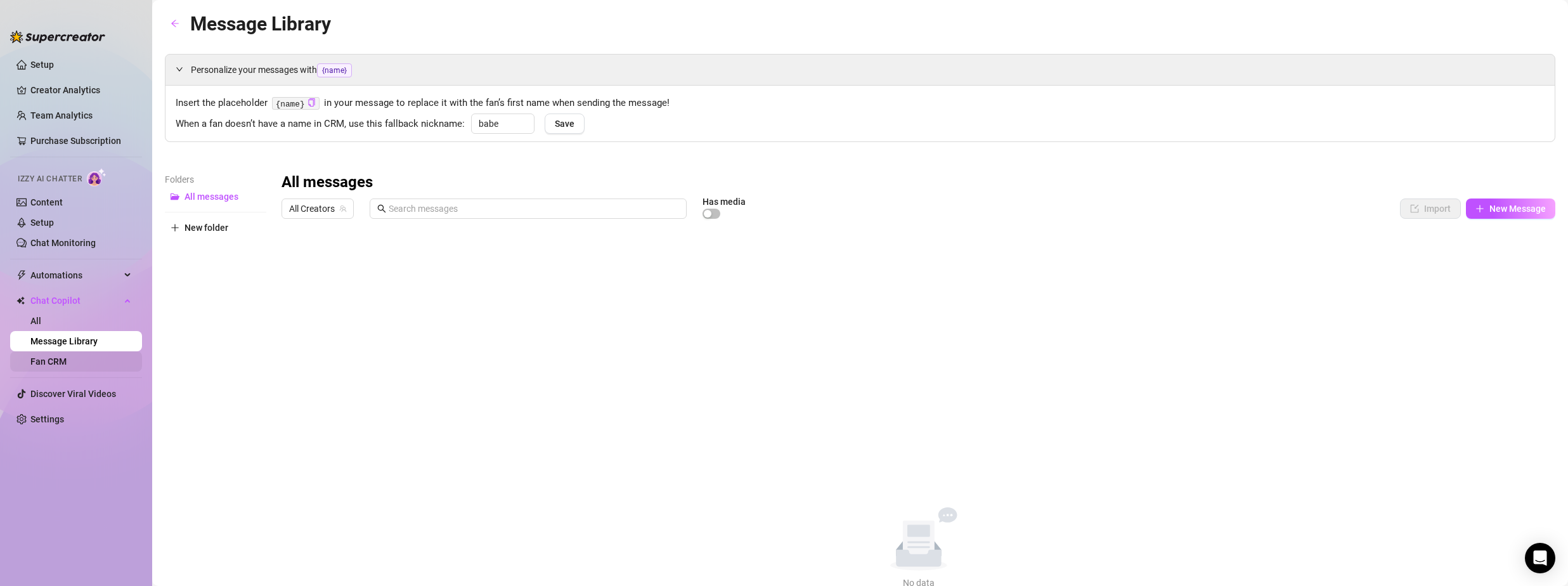
click at [54, 357] on link "Fan CRM" at bounding box center [48, 361] width 36 height 10
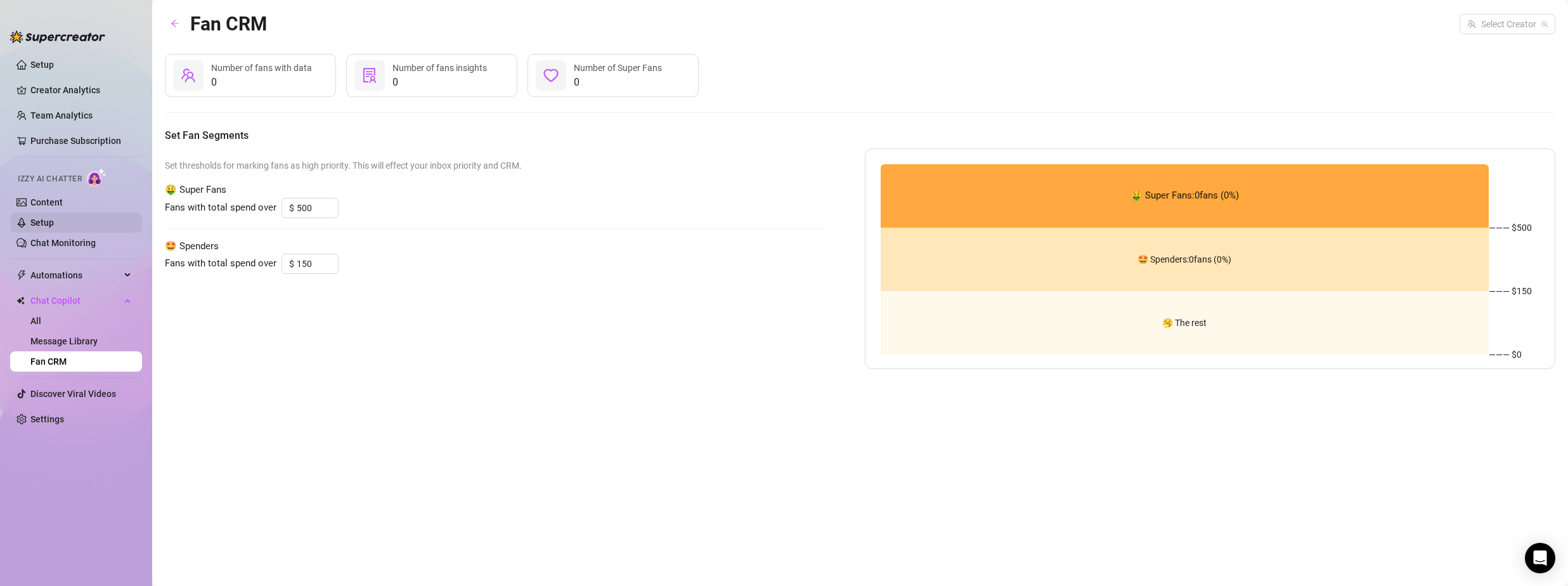
click at [54, 225] on link "Setup" at bounding box center [42, 222] width 23 height 10
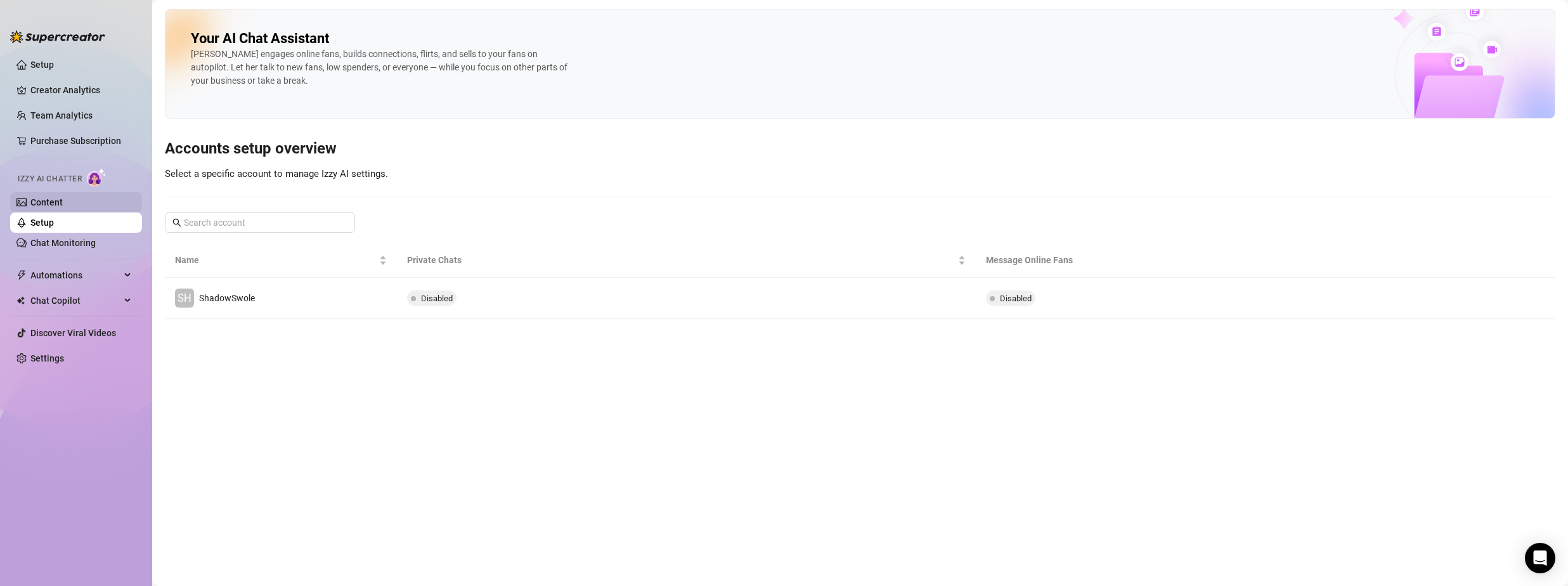
click at [63, 197] on link "Content" at bounding box center [46, 202] width 32 height 10
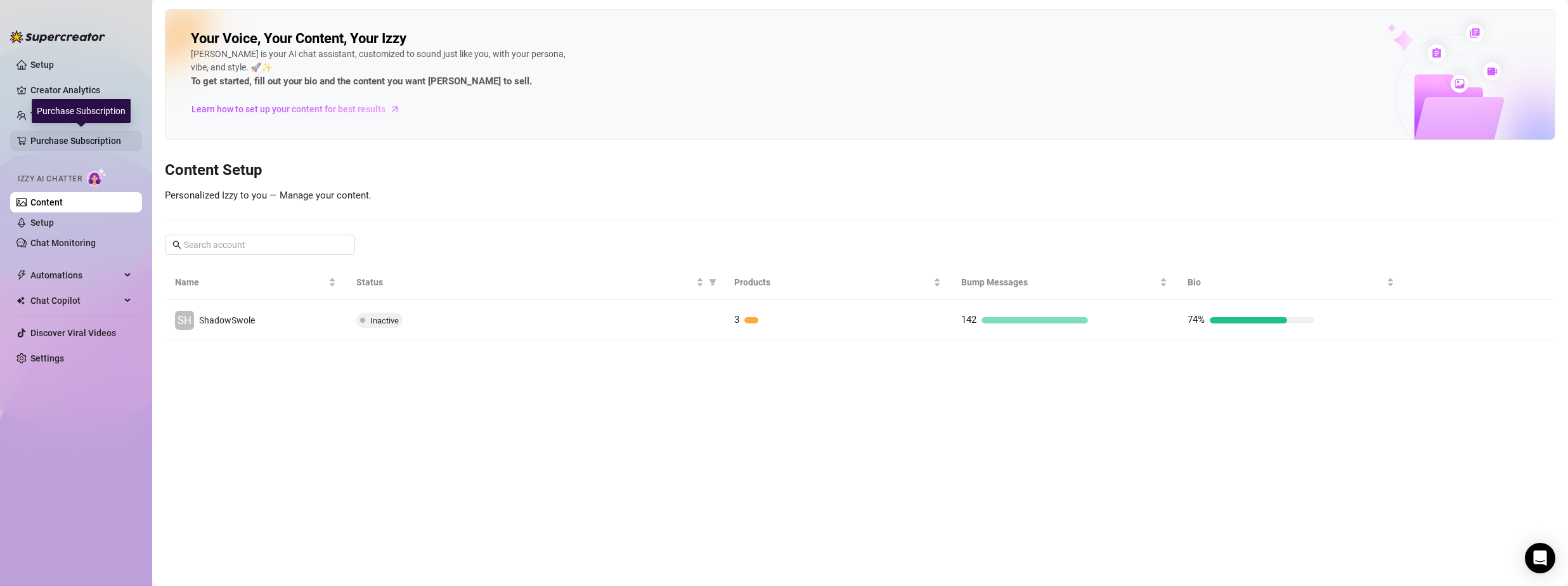
click at [73, 139] on link "Purchase Subscription" at bounding box center [81, 140] width 102 height 21
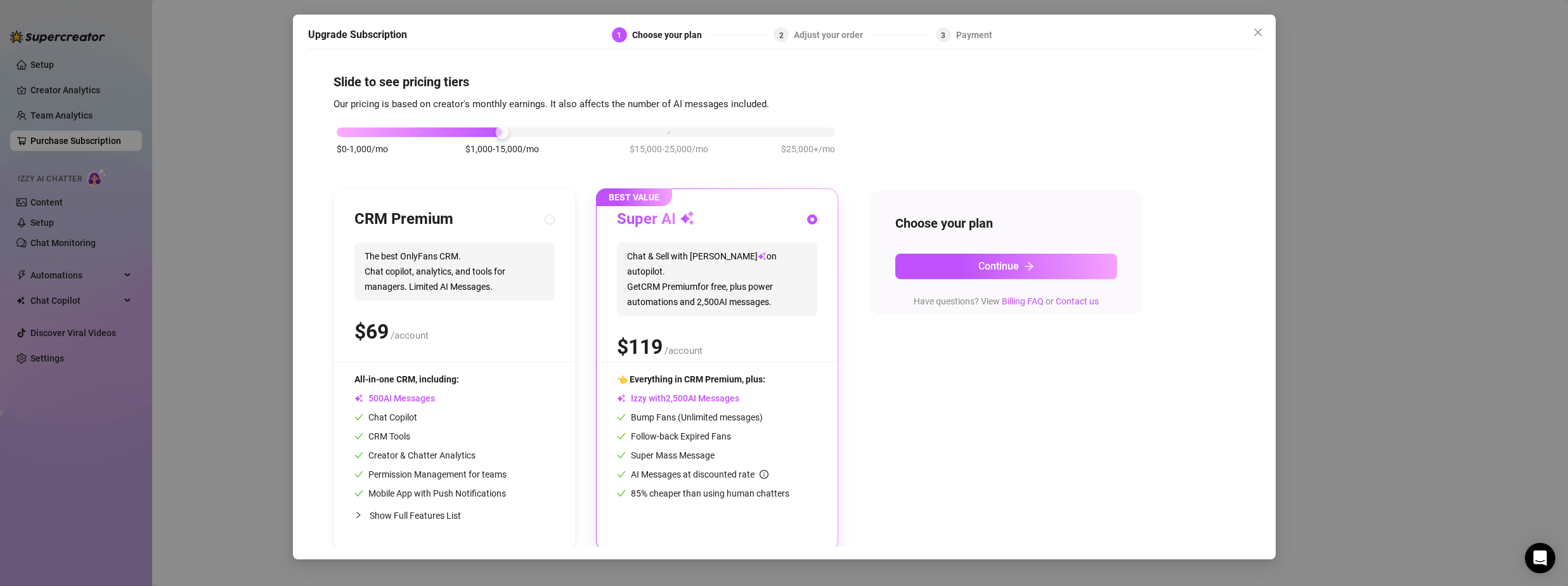
click at [96, 103] on div "Upgrade Subscription 1 Choose your plan 2 Adjust your order 3 Payment Slide to …" at bounding box center [784, 293] width 1568 height 586
